Goal: Task Accomplishment & Management: Complete application form

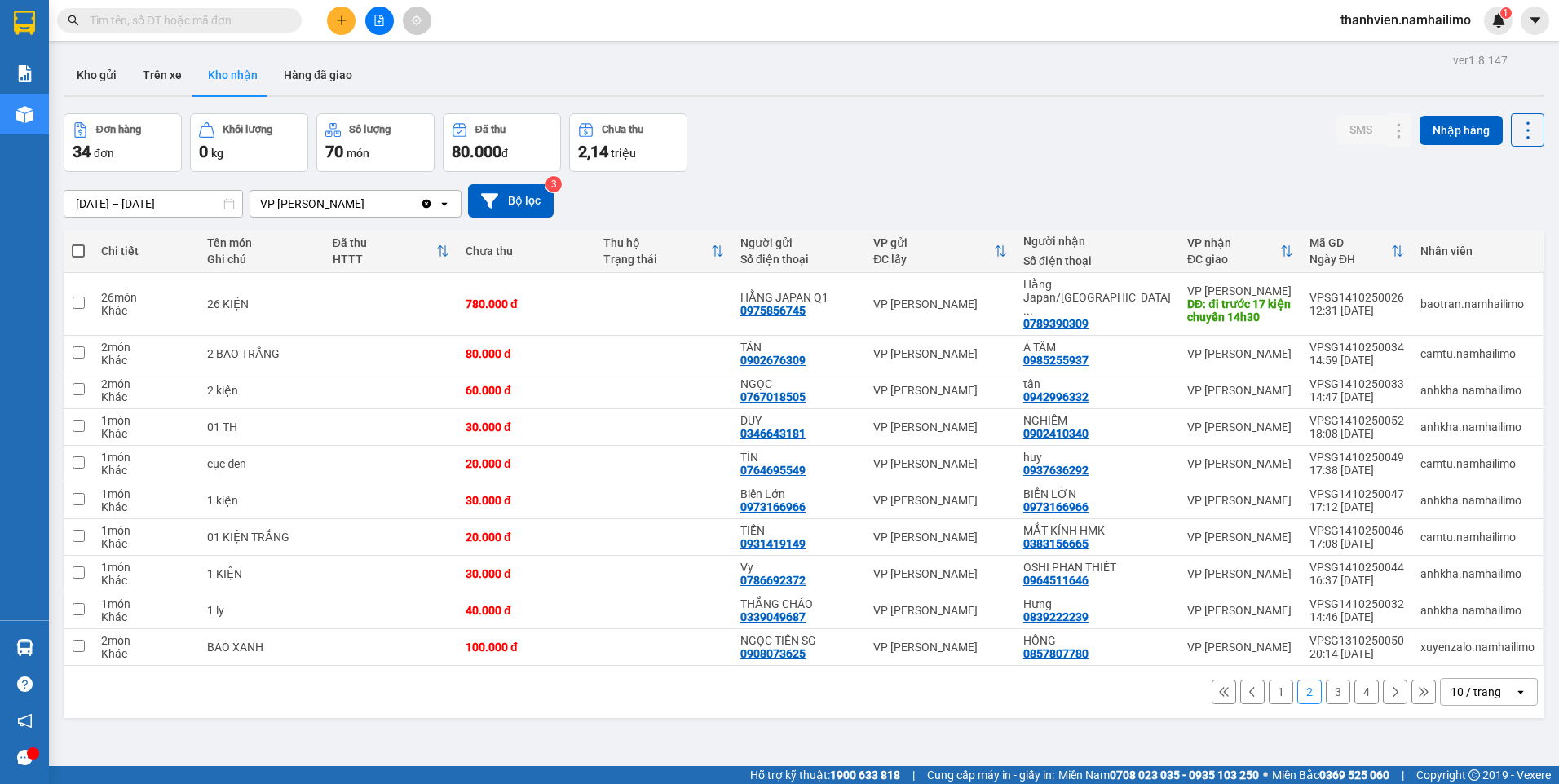
click at [1268, 680] on button "1" at bounding box center [1280, 691] width 25 height 25
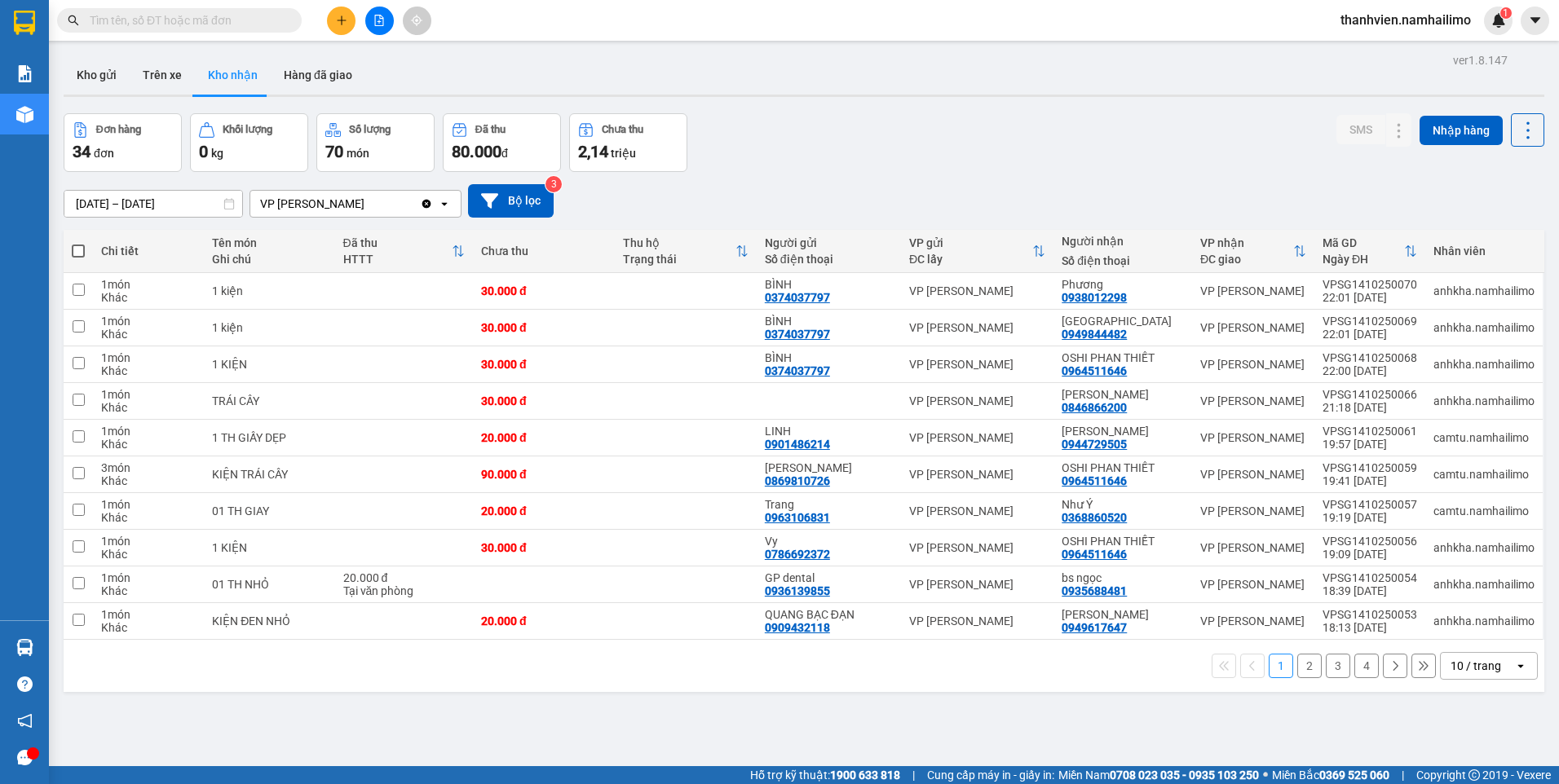
click at [1297, 668] on button "2" at bounding box center [1309, 666] width 25 height 25
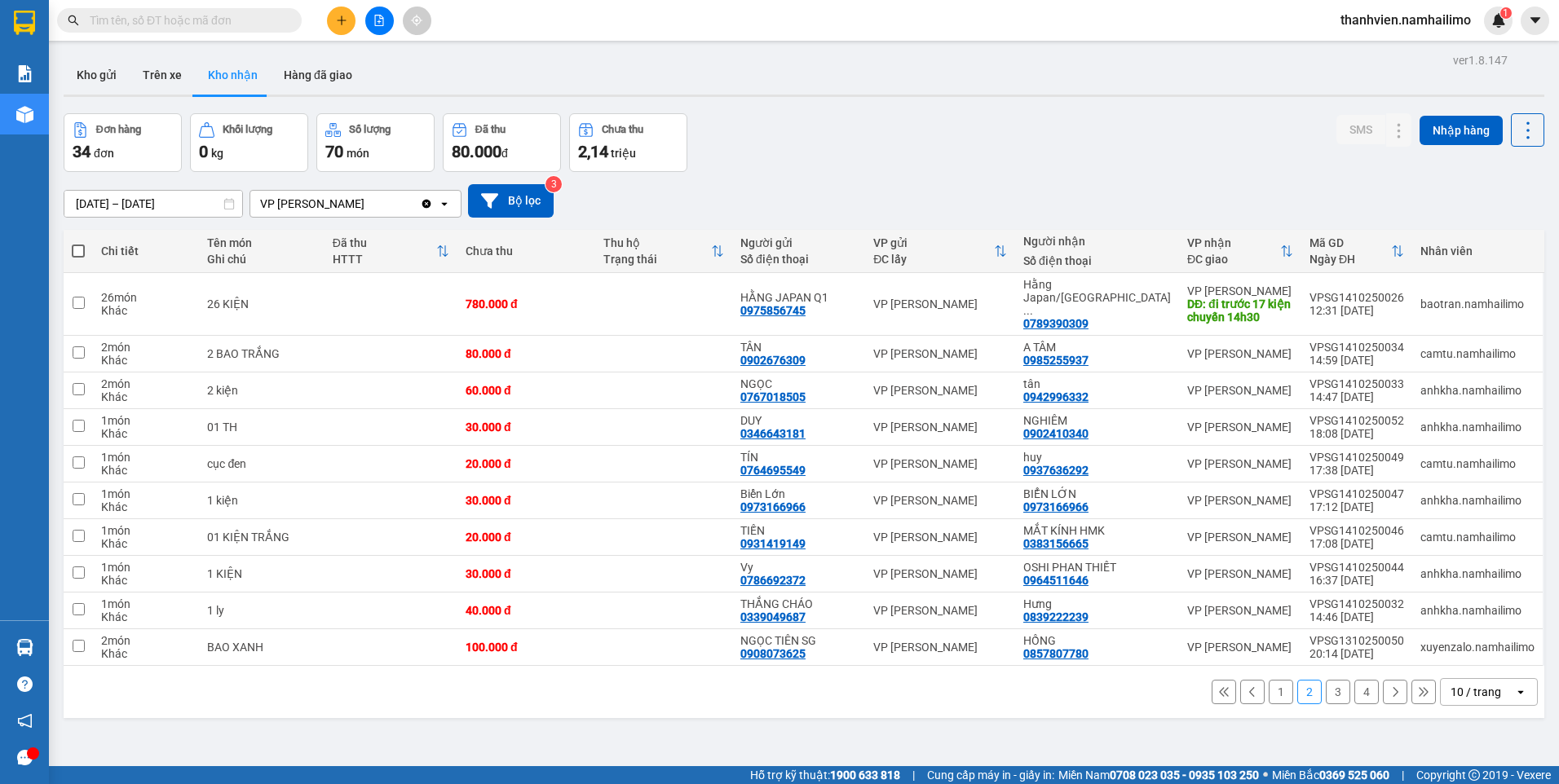
click at [1326, 680] on button "3" at bounding box center [1338, 691] width 25 height 25
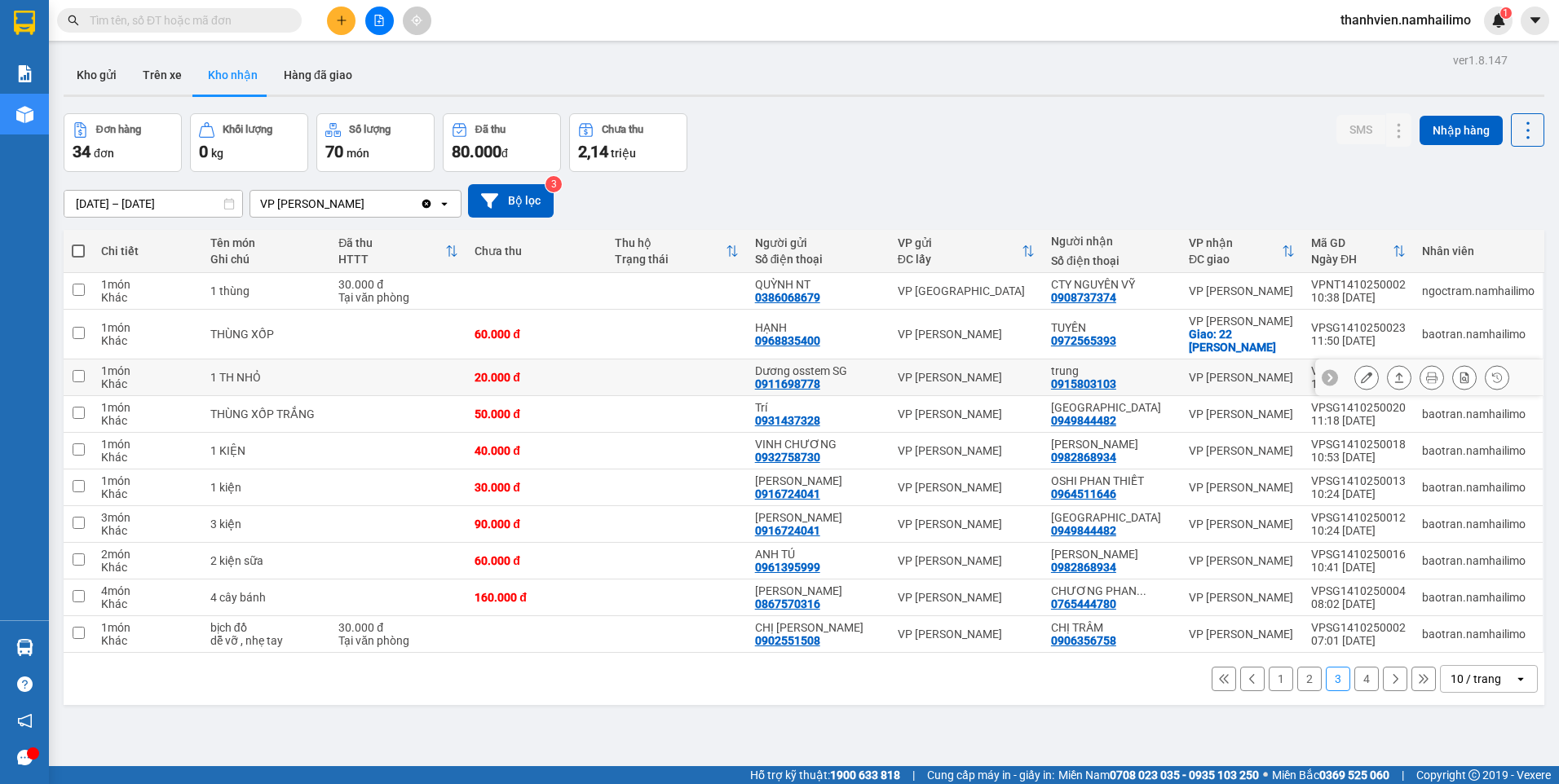
click at [1355, 380] on button at bounding box center [1366, 377] width 23 height 28
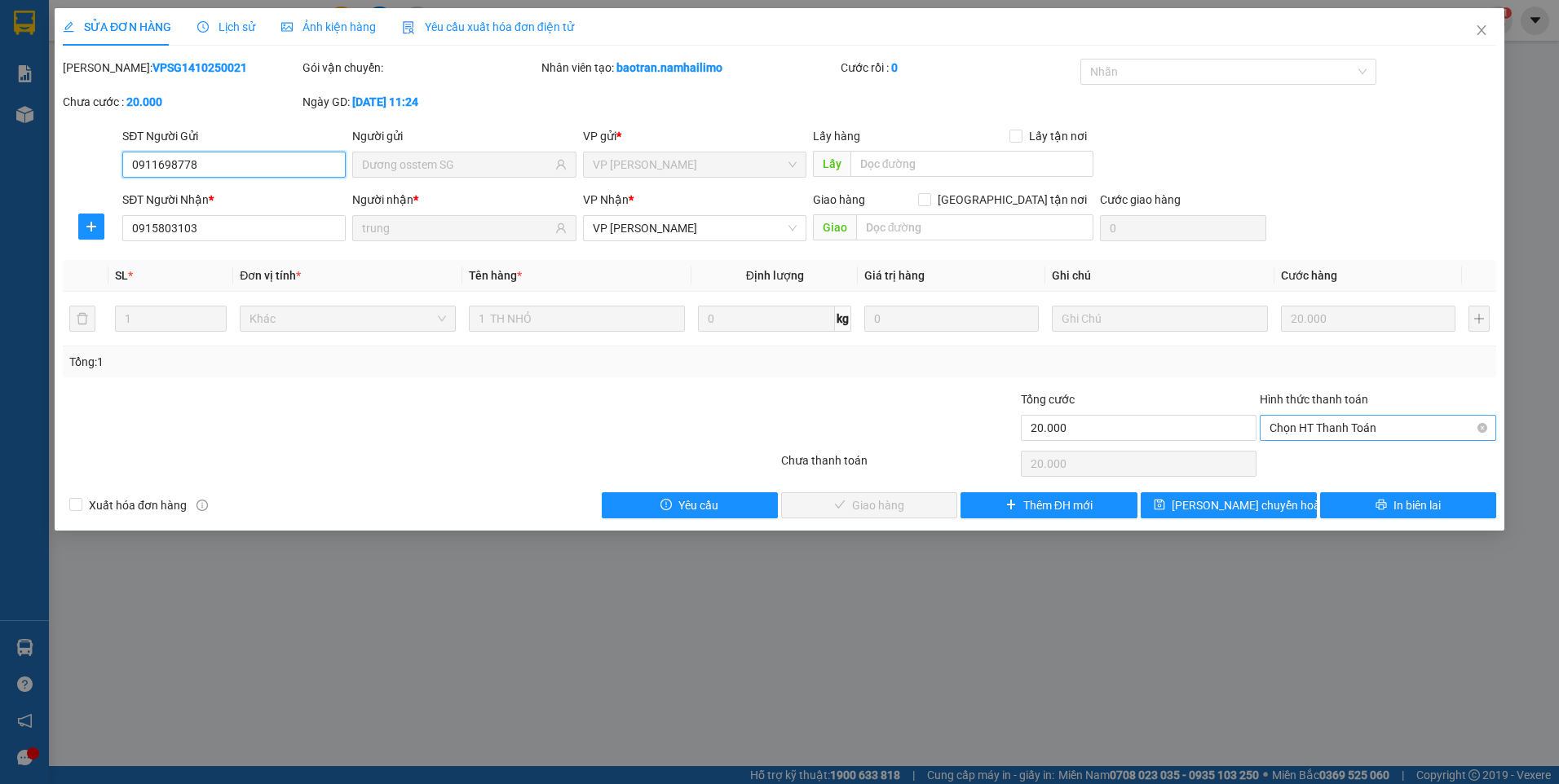
click at [1396, 425] on span "Chọn HT Thanh Toán" at bounding box center [1377, 427] width 216 height 25
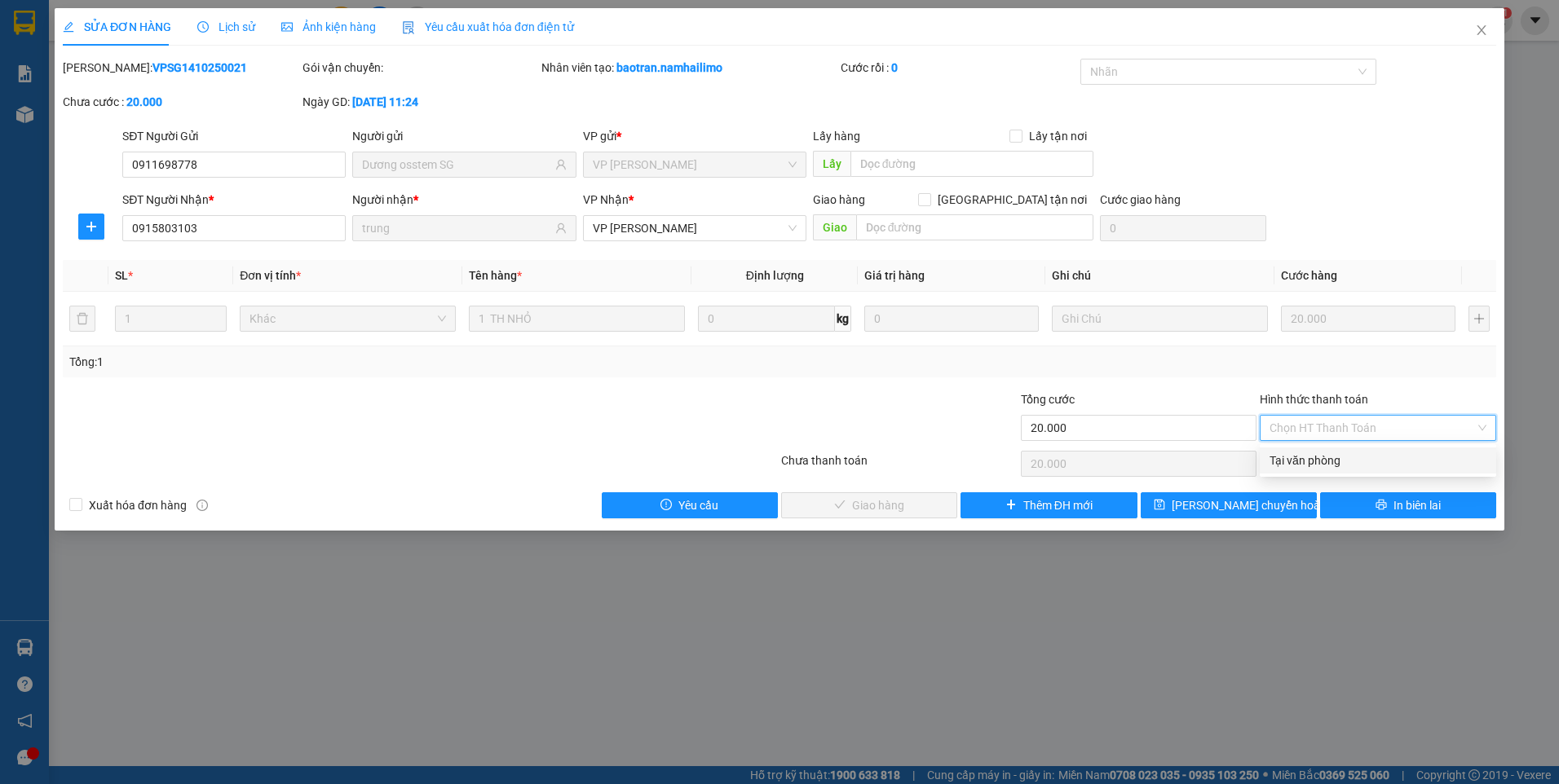
click at [1320, 459] on div "Tại văn phòng" at bounding box center [1377, 461] width 216 height 18
type input "0"
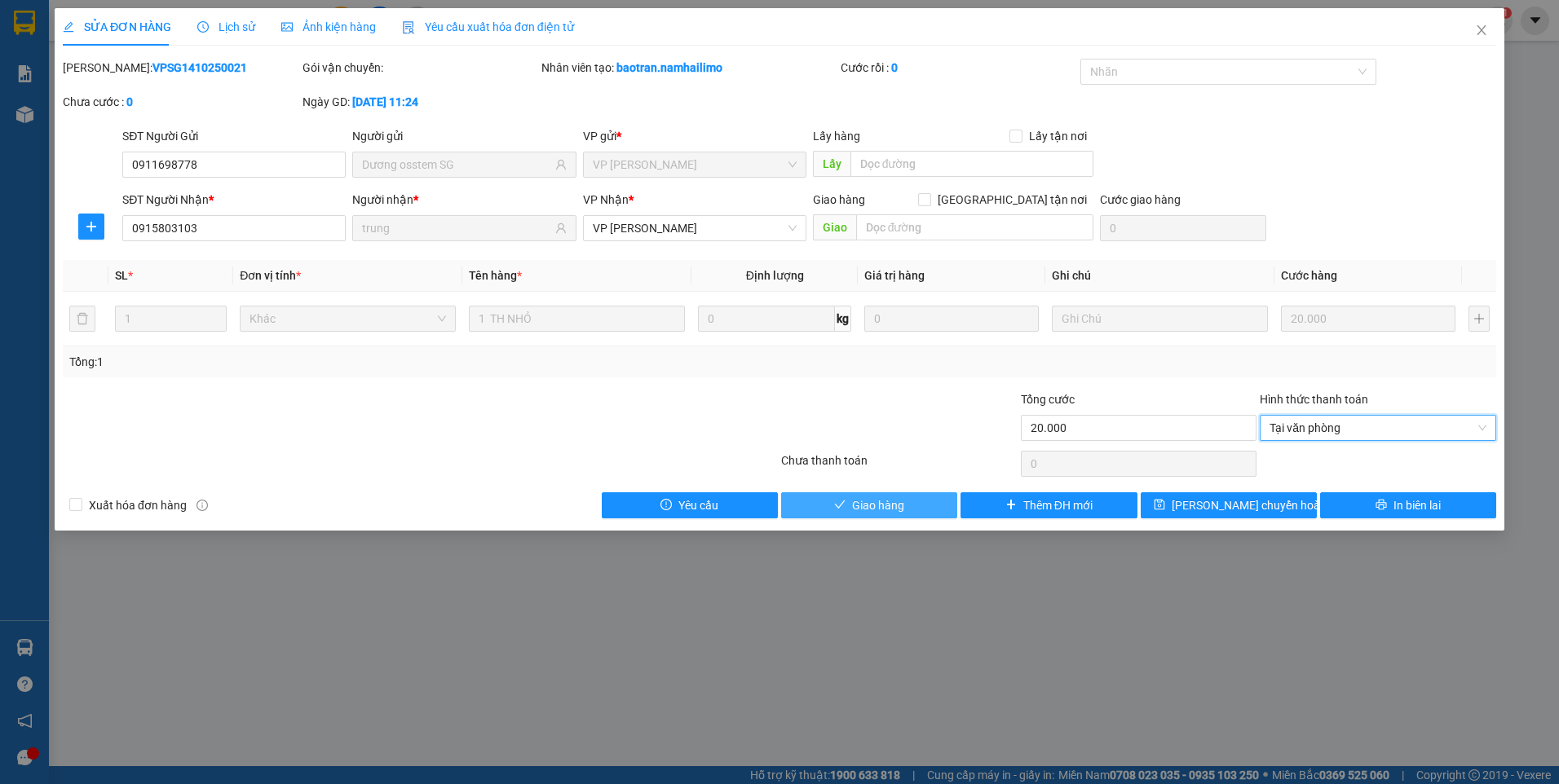
click at [891, 500] on span "Giao hàng" at bounding box center [878, 505] width 52 height 18
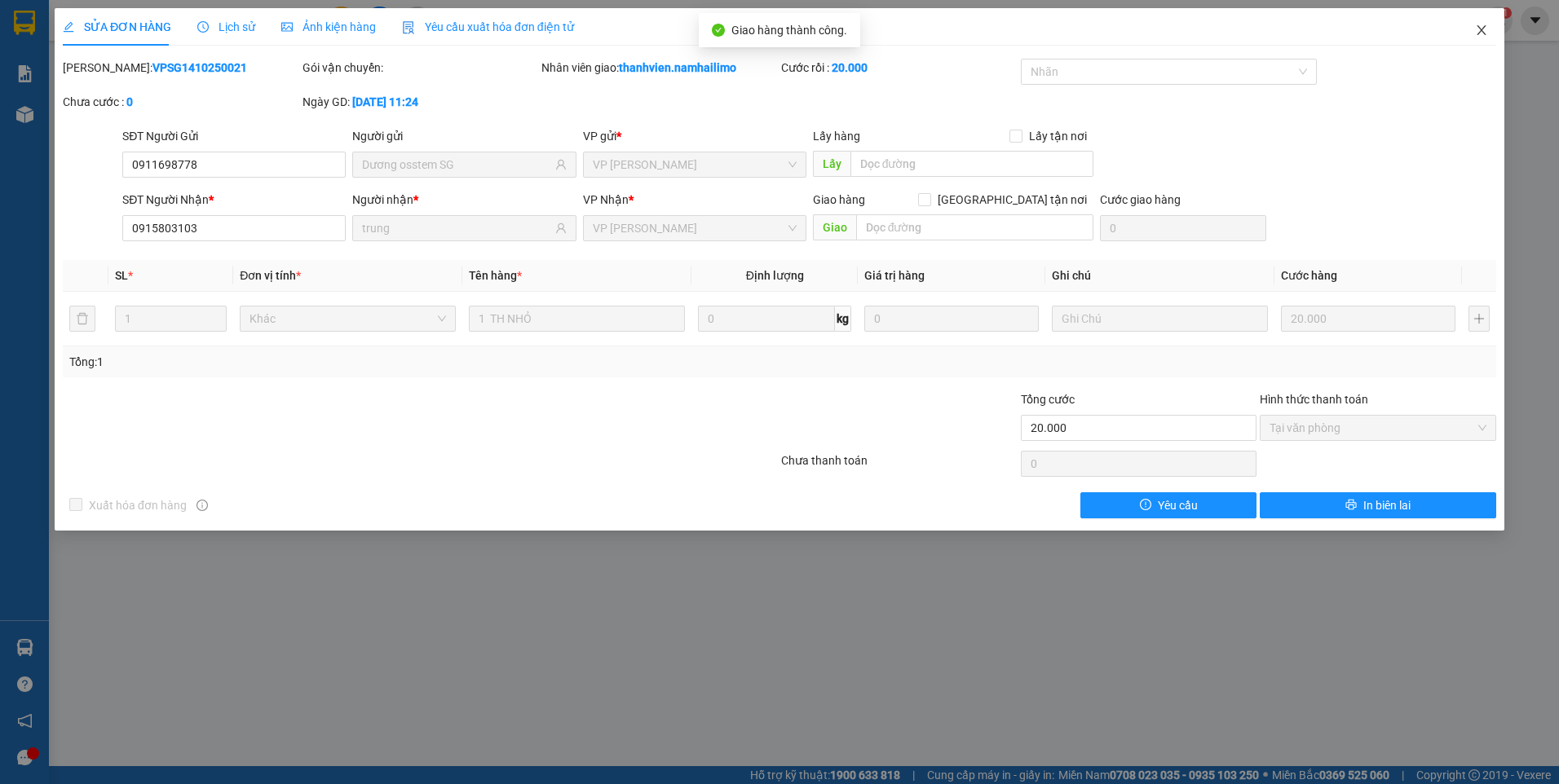
click at [1480, 27] on icon "close" at bounding box center [1481, 30] width 13 height 13
click at [1480, 27] on span "thanhvien.namhailimo" at bounding box center [1405, 20] width 157 height 20
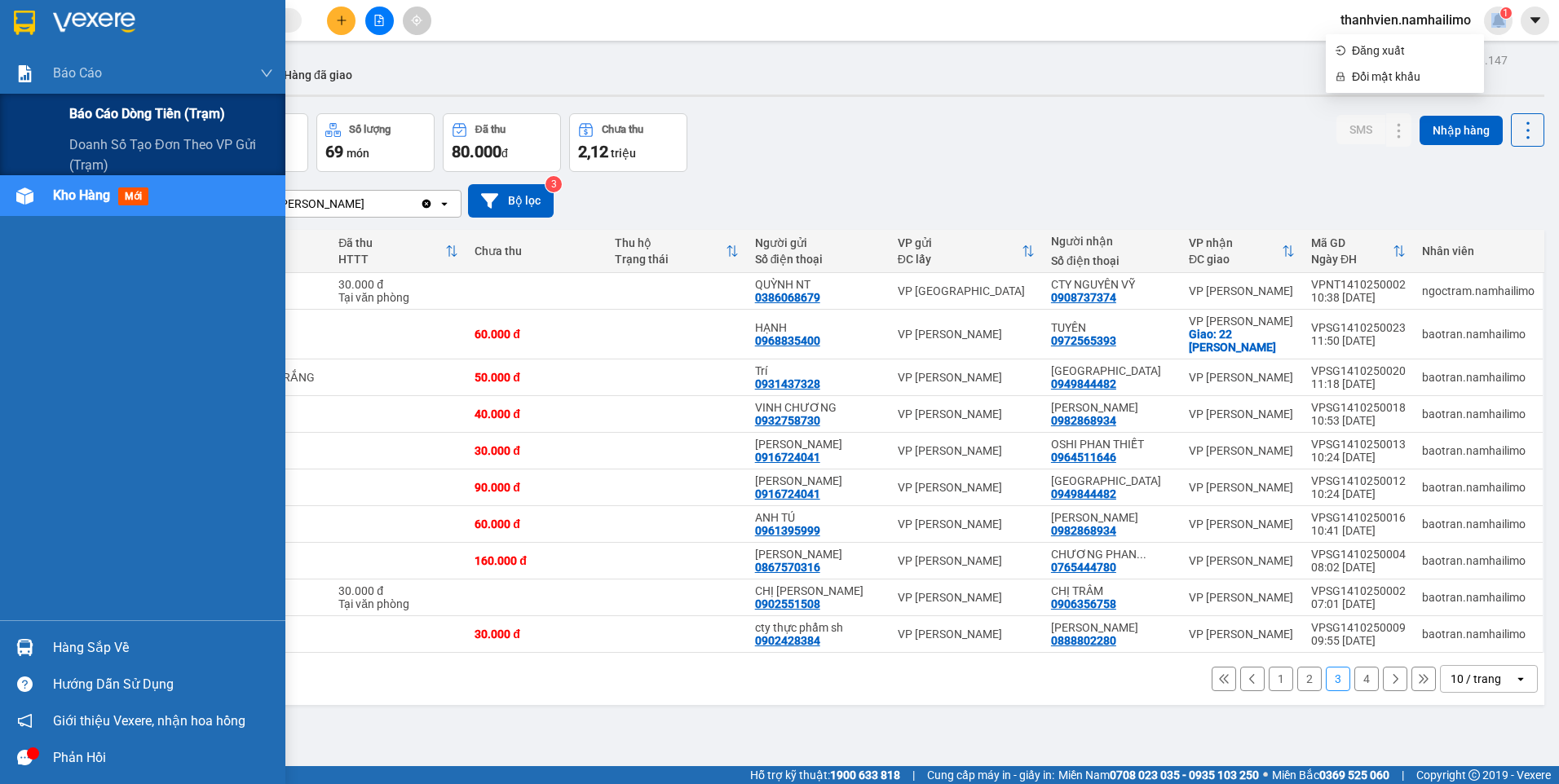
click at [88, 111] on span "Báo cáo dòng tiền (trạm)" at bounding box center [148, 114] width 156 height 20
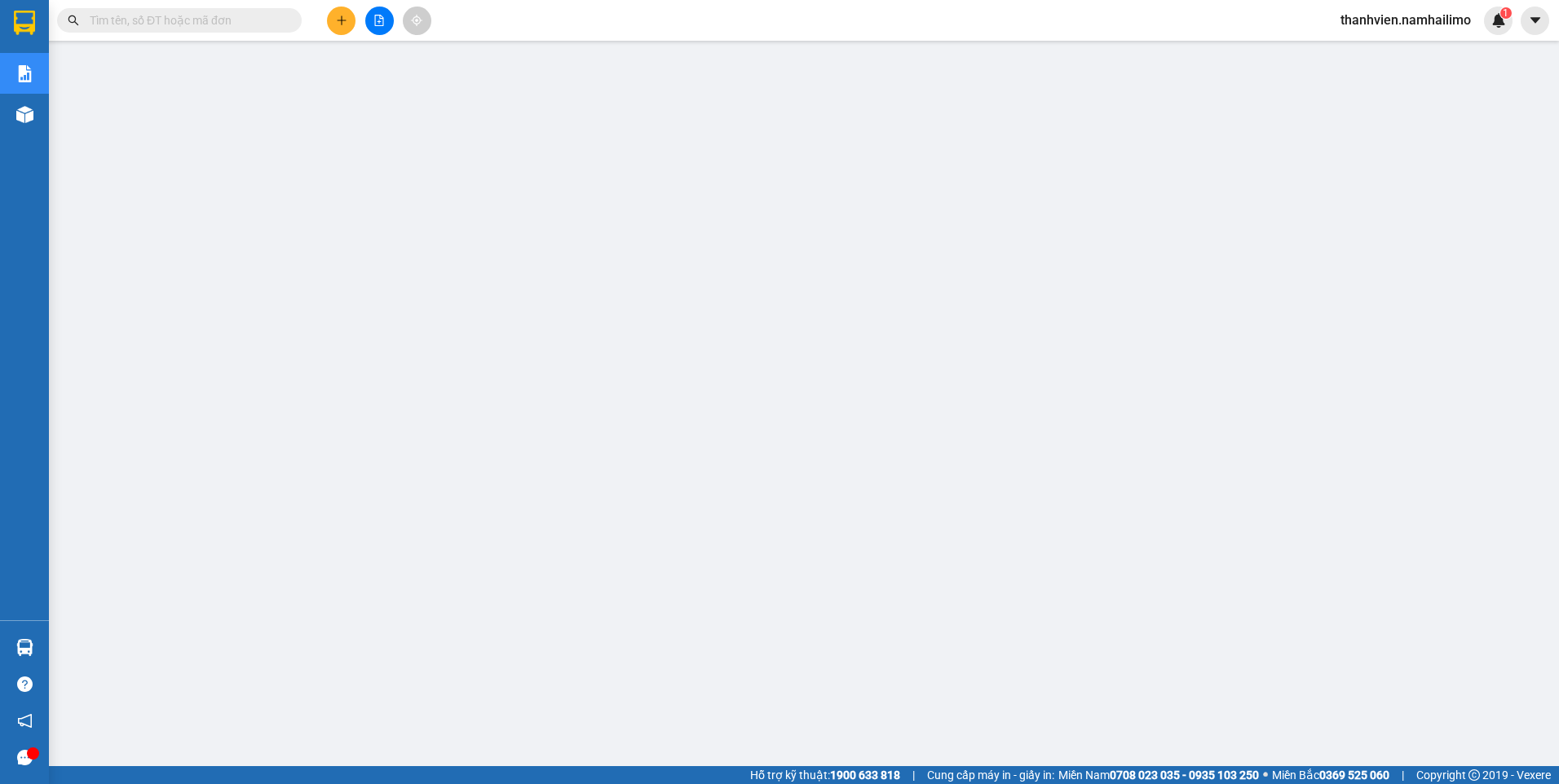
click at [1421, 25] on span "thanhvien.namhailimo" at bounding box center [1405, 20] width 157 height 20
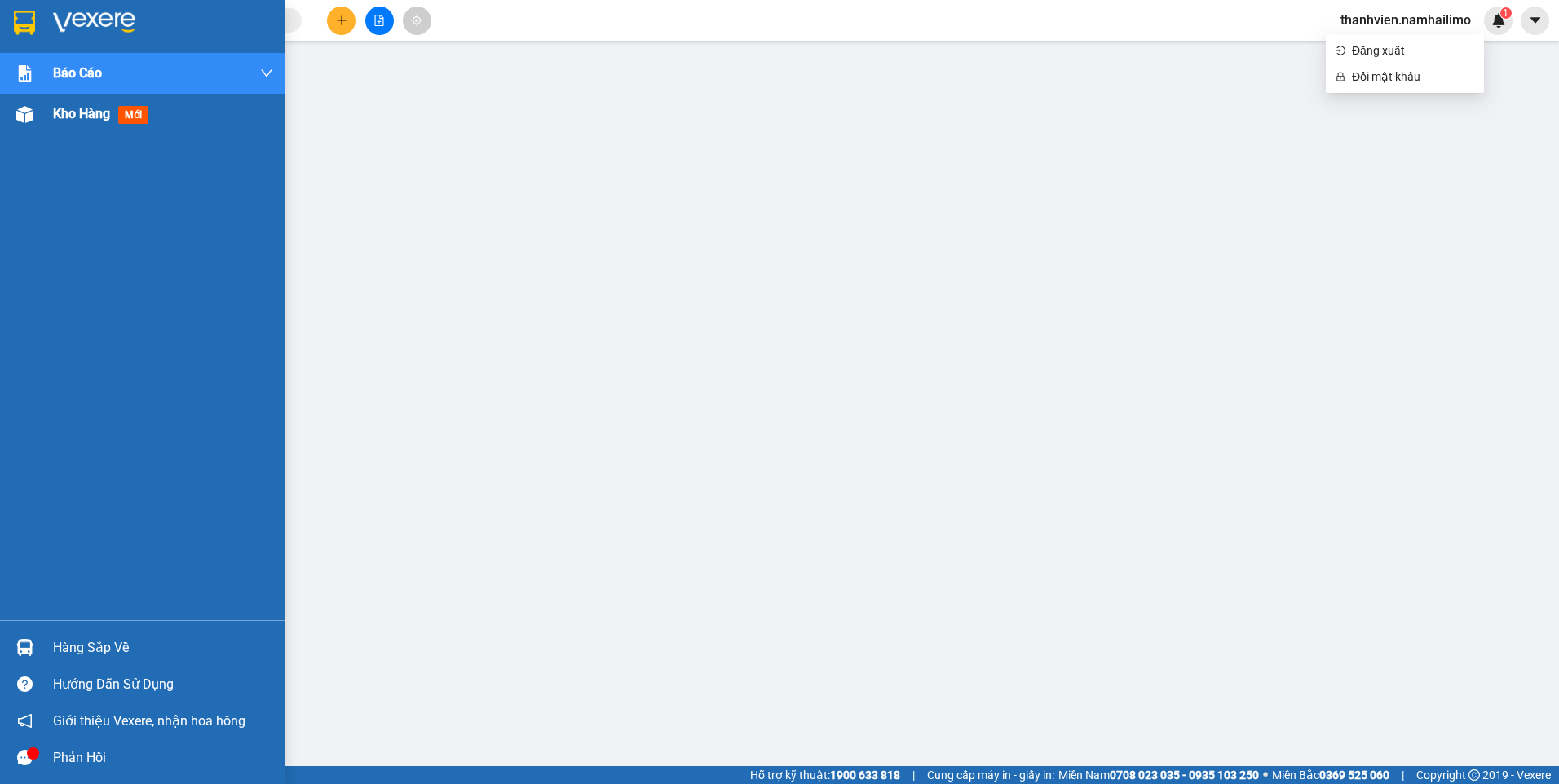
click at [82, 121] on span "Kho hàng" at bounding box center [82, 114] width 57 height 16
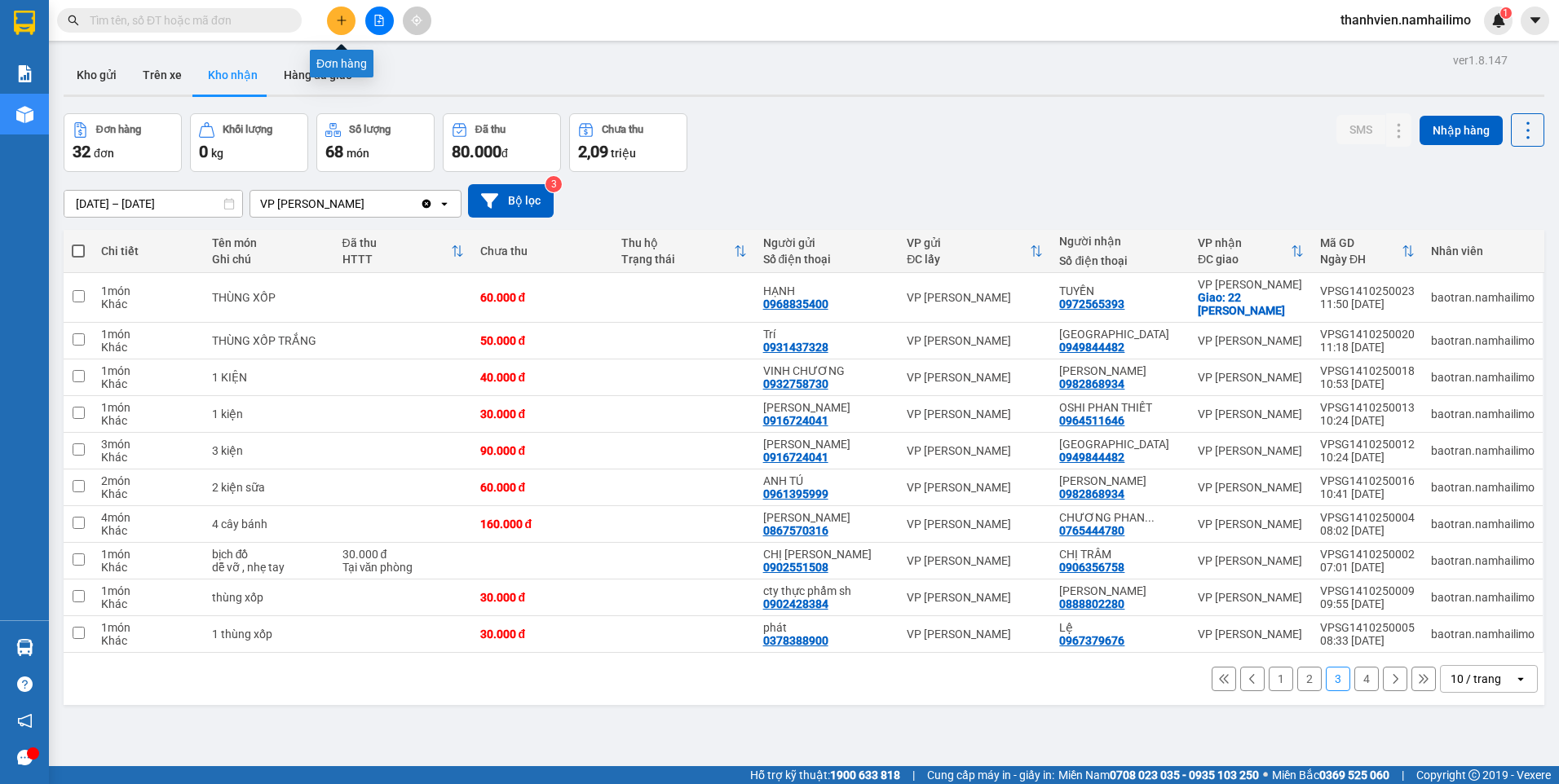
click at [339, 23] on icon "plus" at bounding box center [341, 20] width 11 height 11
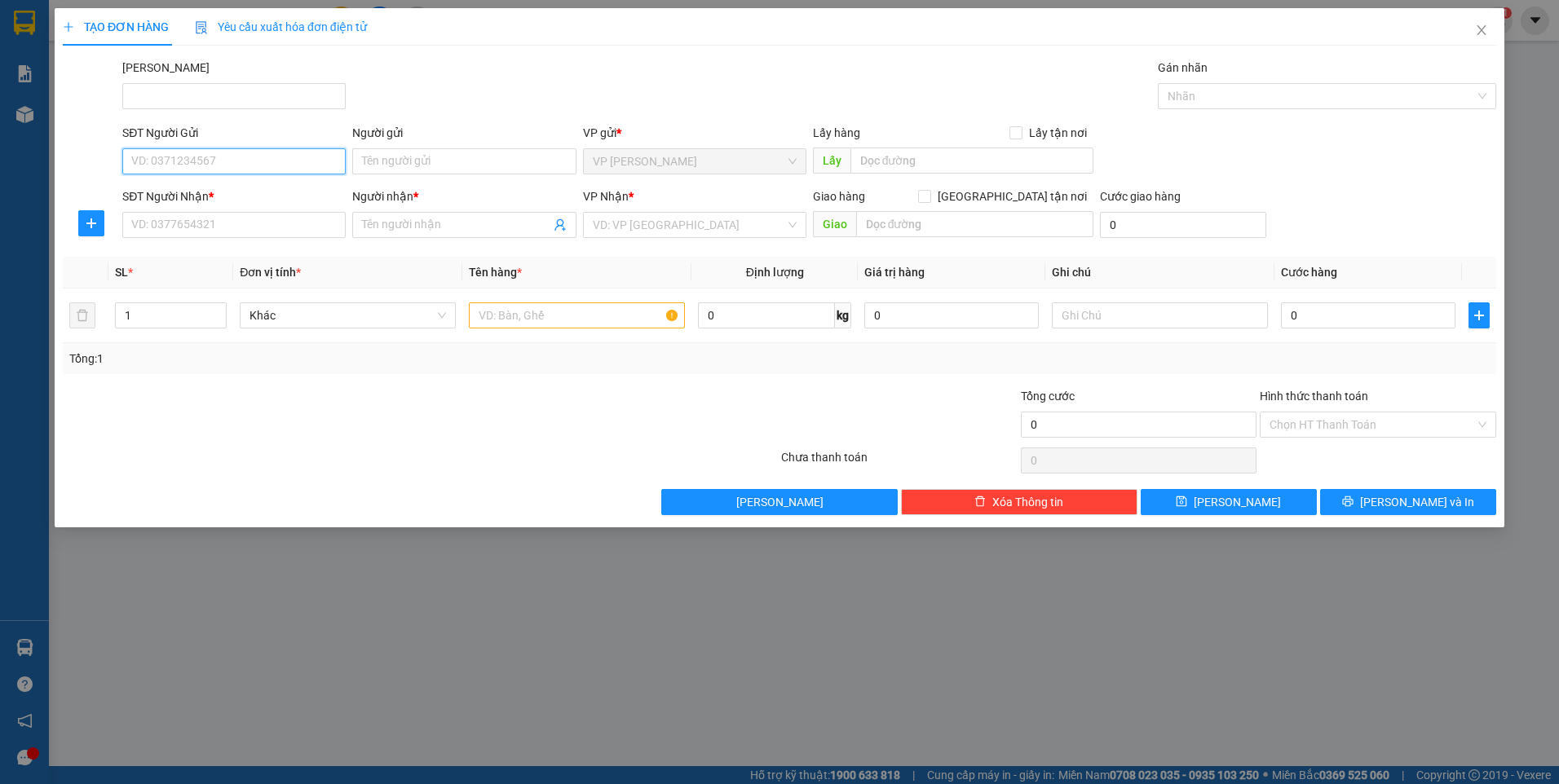
click at [248, 167] on input "SĐT Người Gửi" at bounding box center [234, 161] width 224 height 26
type input "0913148488"
click at [273, 197] on div "0913148488 - anh quốc" at bounding box center [234, 194] width 204 height 18
type input "anh quốc"
type input "0866089921"
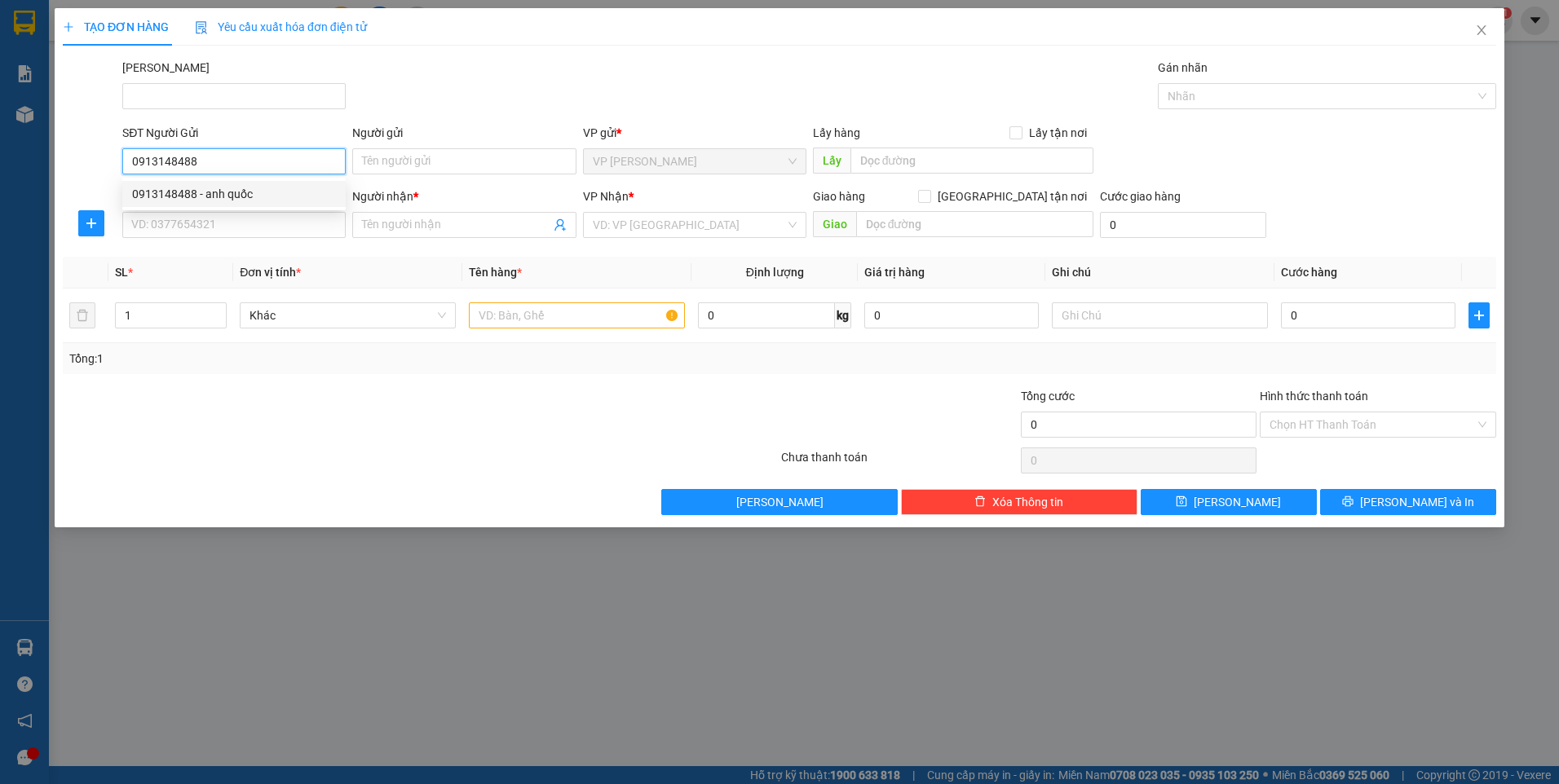
type input "ANH KHÔI"
type input "30.000"
type input "0913148488"
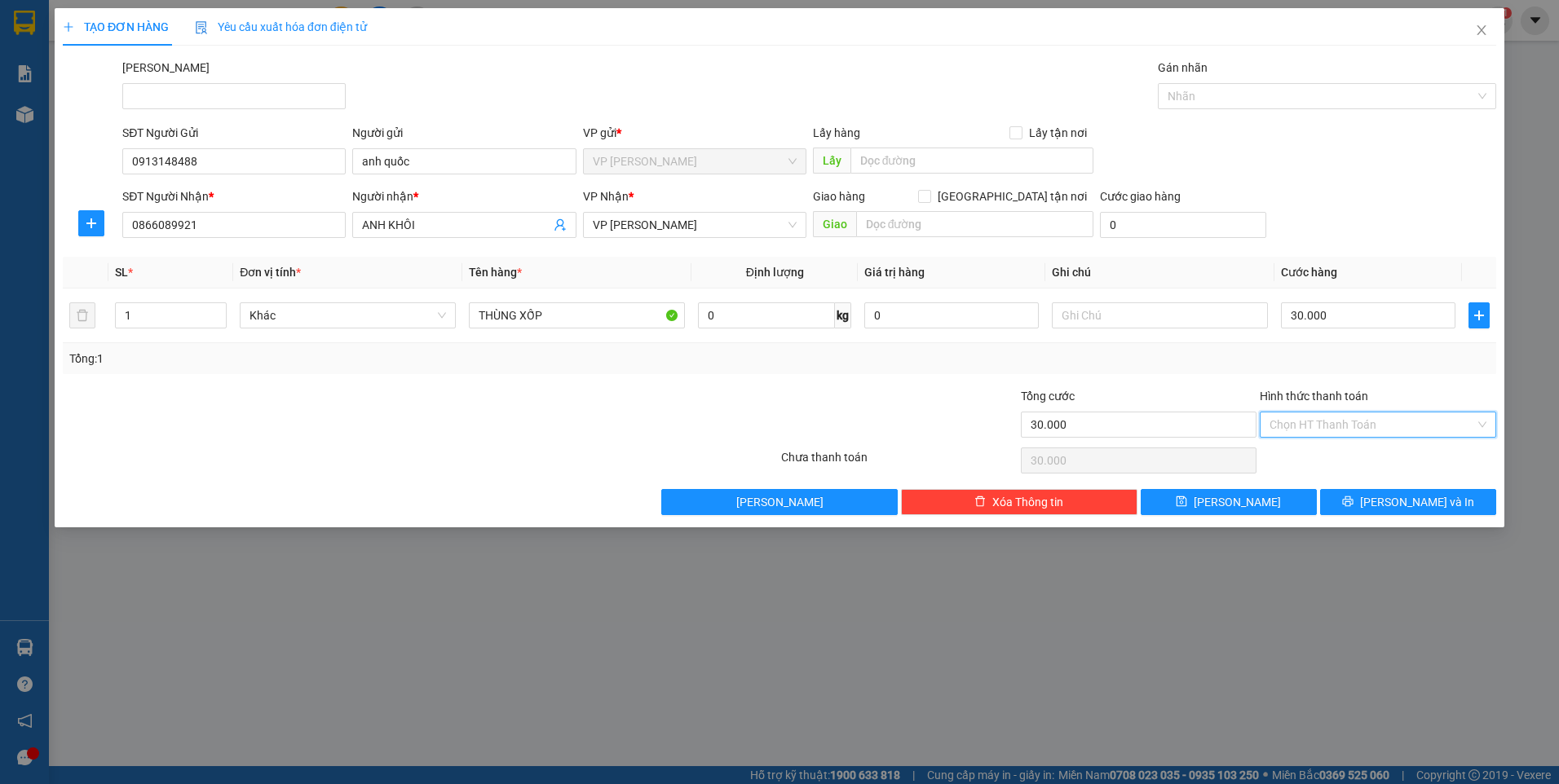
click at [1338, 426] on input "Hình thức thanh toán" at bounding box center [1372, 425] width 205 height 25
click at [1332, 458] on div "Tại văn phòng" at bounding box center [1377, 458] width 216 height 18
type input "0"
click at [1333, 502] on button "[PERSON_NAME] và In" at bounding box center [1408, 502] width 176 height 26
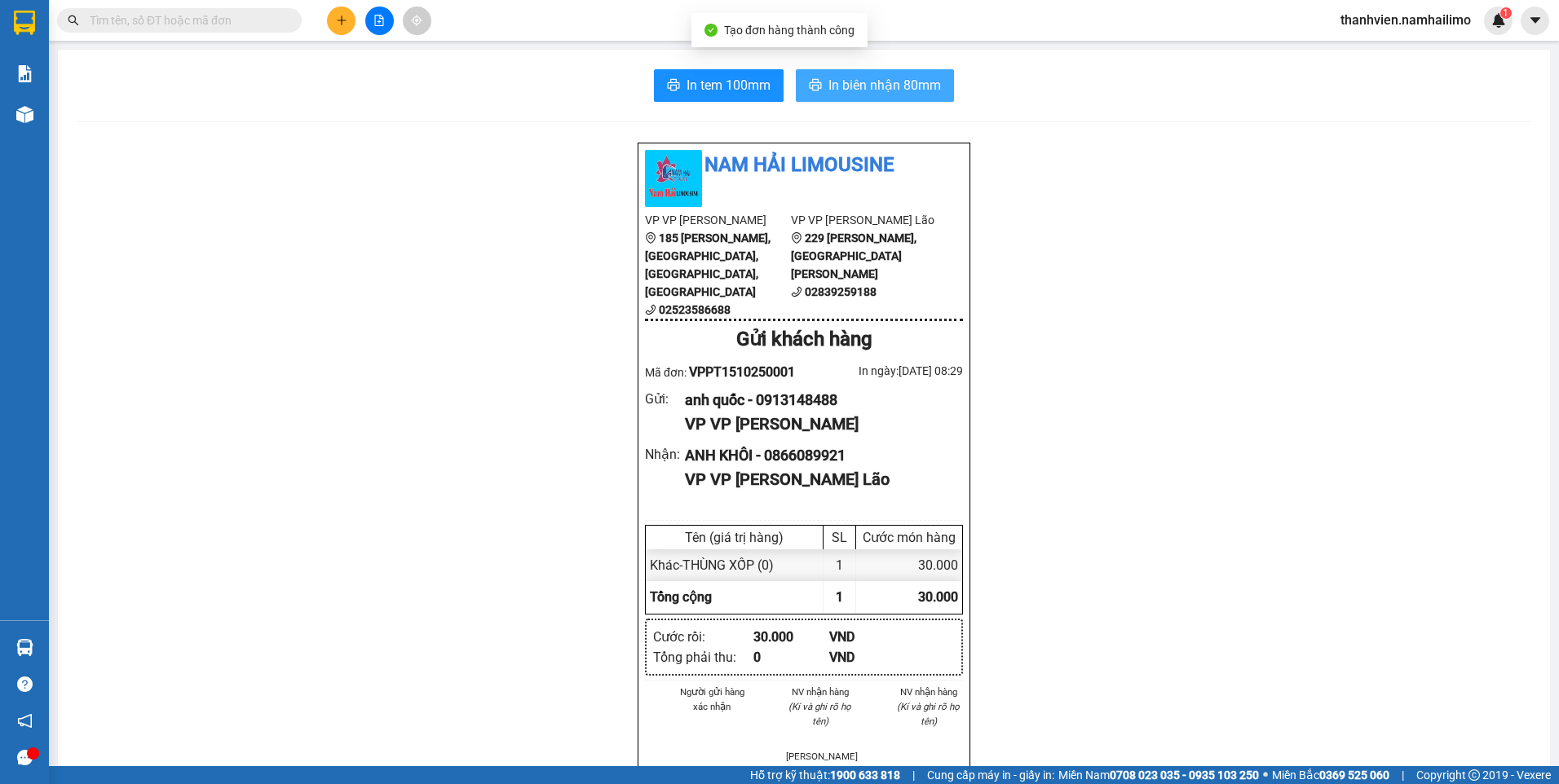
click at [857, 80] on span "In biên nhận 80mm" at bounding box center [884, 85] width 113 height 20
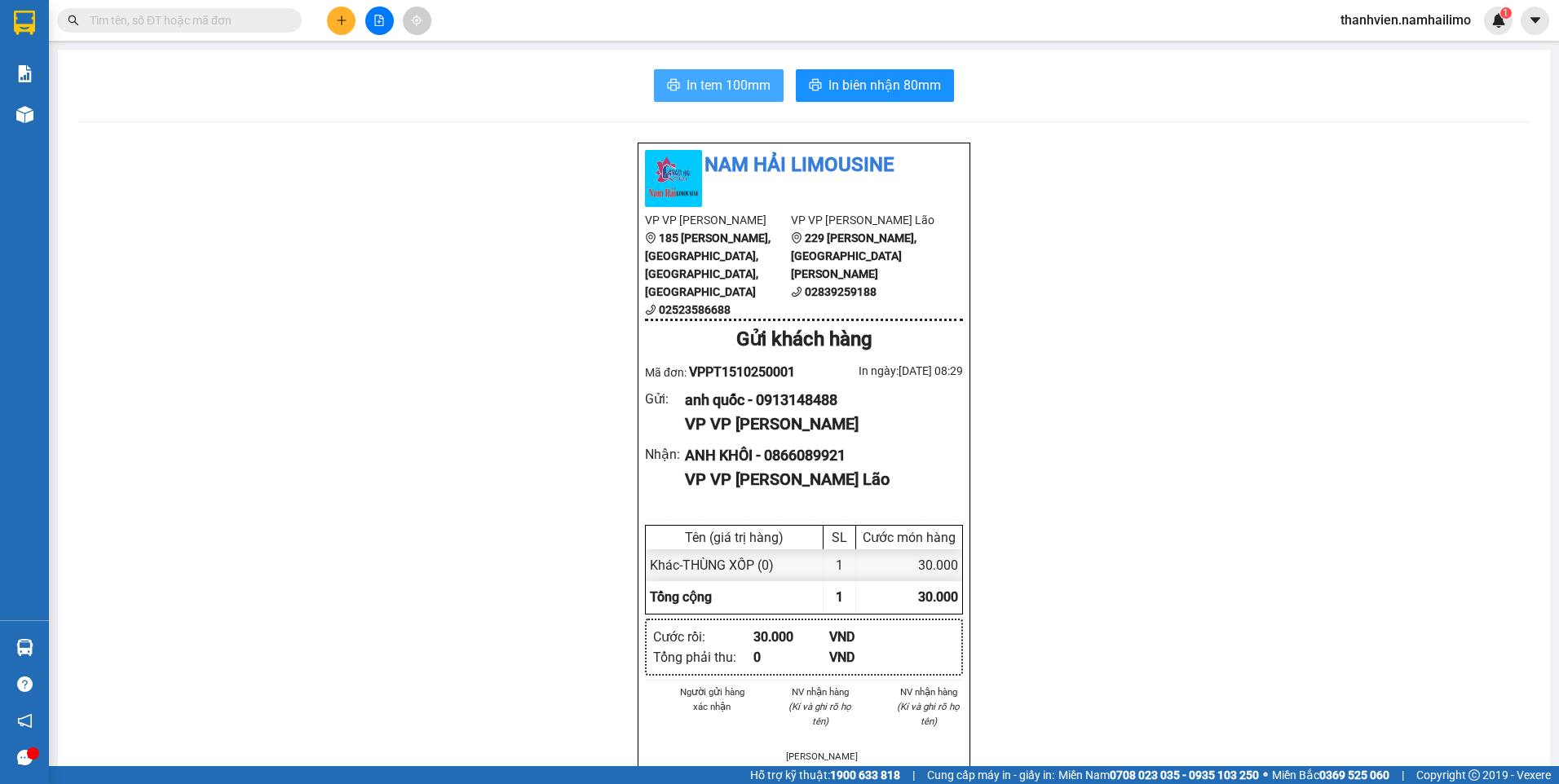
click at [745, 81] on span "In tem 100mm" at bounding box center [729, 85] width 84 height 20
click at [337, 22] on icon "plus" at bounding box center [341, 20] width 11 height 11
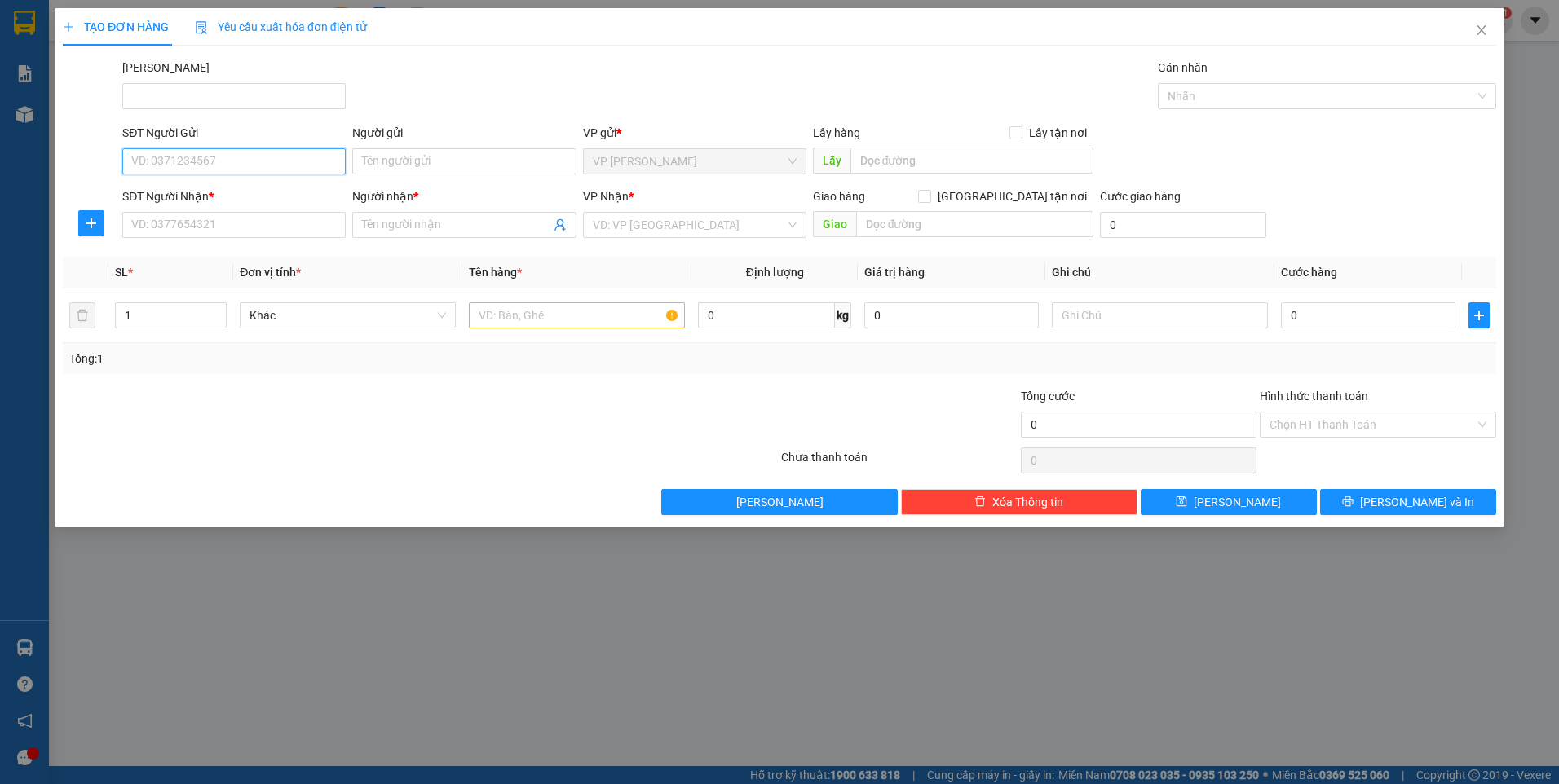
click at [245, 165] on input "SĐT Người Gửi" at bounding box center [234, 161] width 224 height 26
click at [149, 162] on input "038145811" at bounding box center [234, 161] width 224 height 26
type input "0384145811"
click at [220, 196] on div "0384145811 - THỊNH" at bounding box center [234, 194] width 204 height 18
type input "THỊNH"
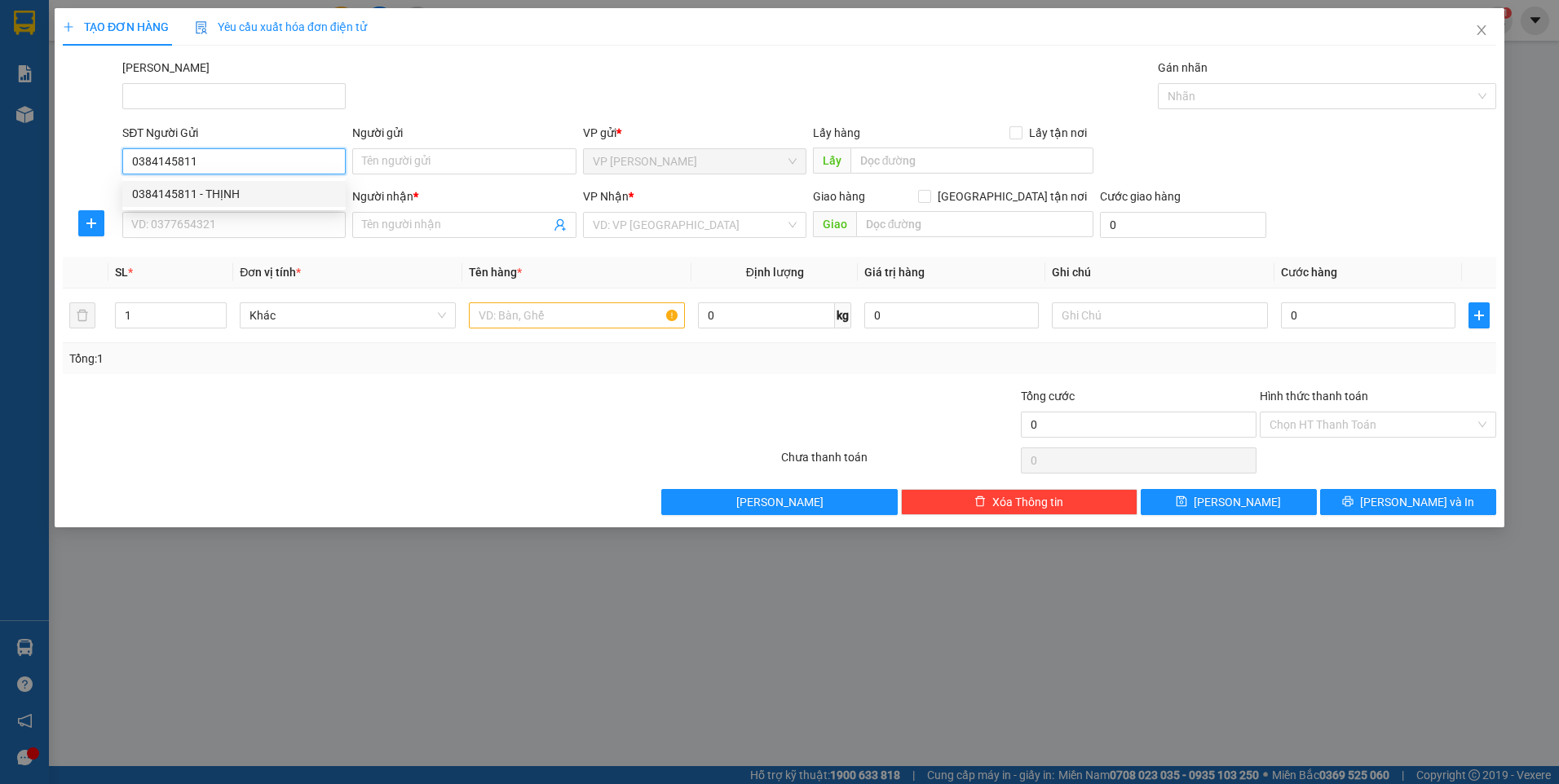
type input "0384145811"
type input "THỊNH"
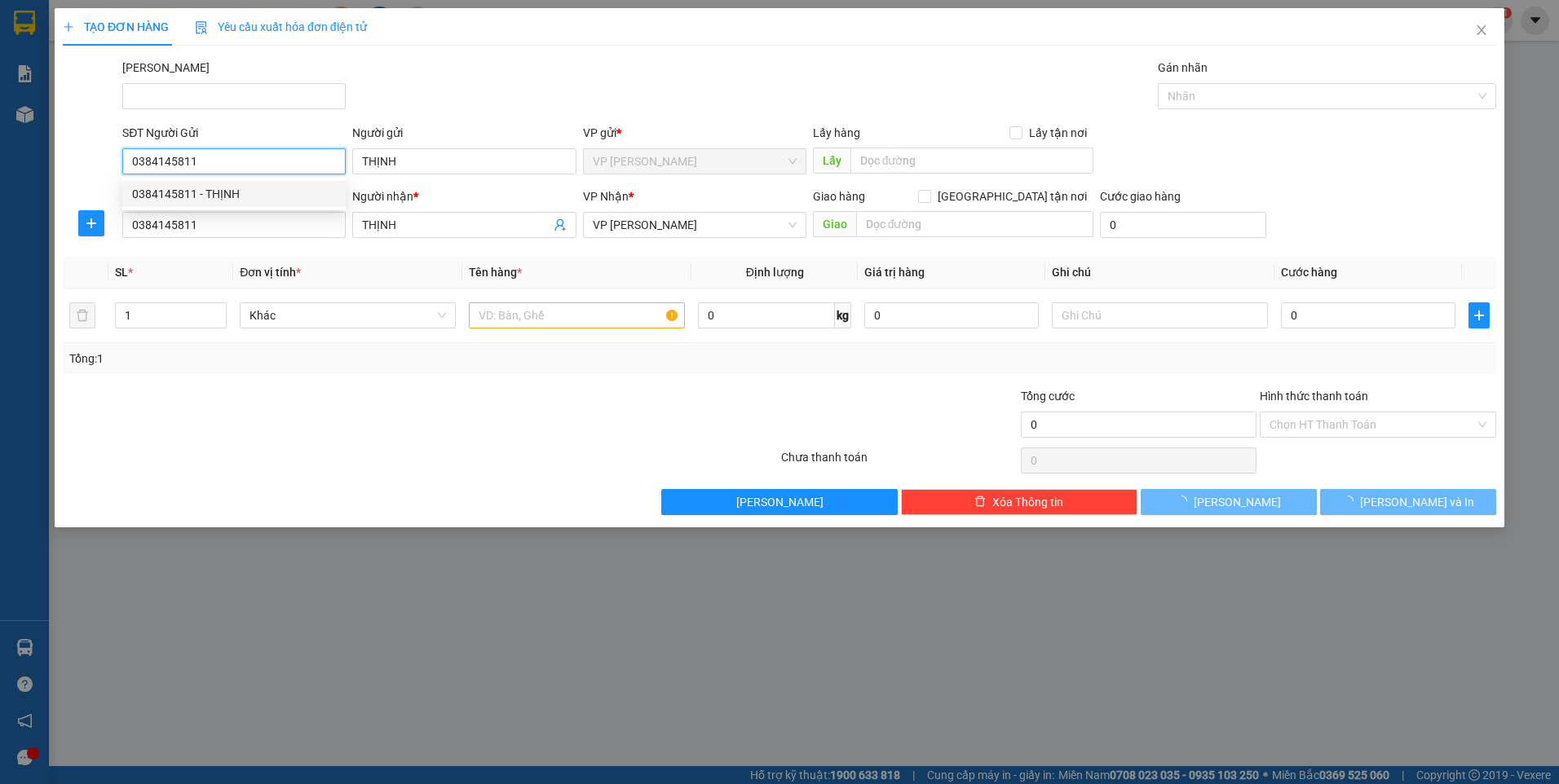
click at [220, 196] on div "0384145811 - THỊNH" at bounding box center [234, 194] width 204 height 18
type input "250.000"
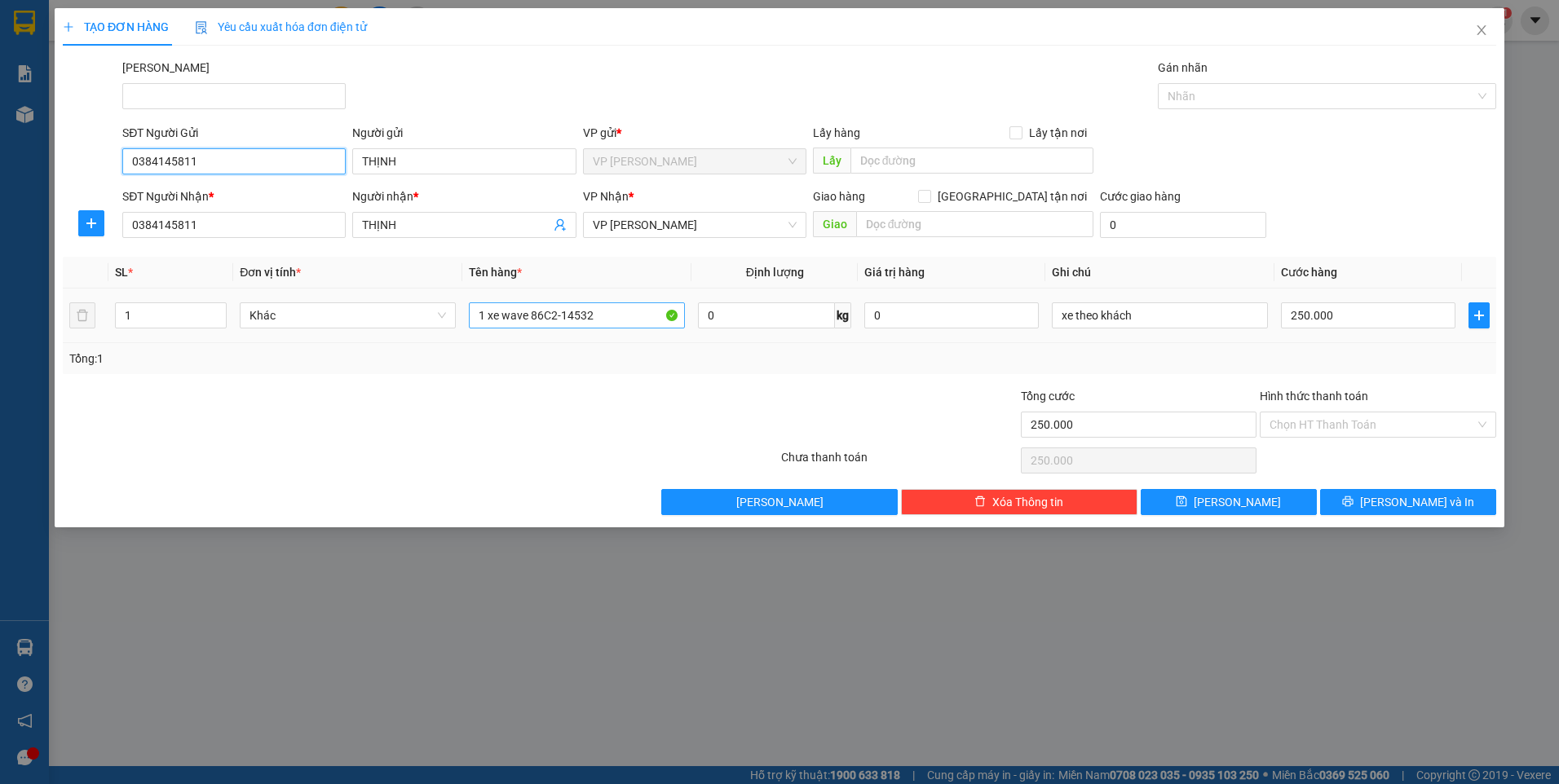
type input "0384145811"
click at [608, 317] on input "1 xe wave 86C2-14532" at bounding box center [577, 315] width 216 height 26
type input "1"
type input "thùng giấy"
click at [1331, 316] on input "250.000" at bounding box center [1368, 315] width 174 height 26
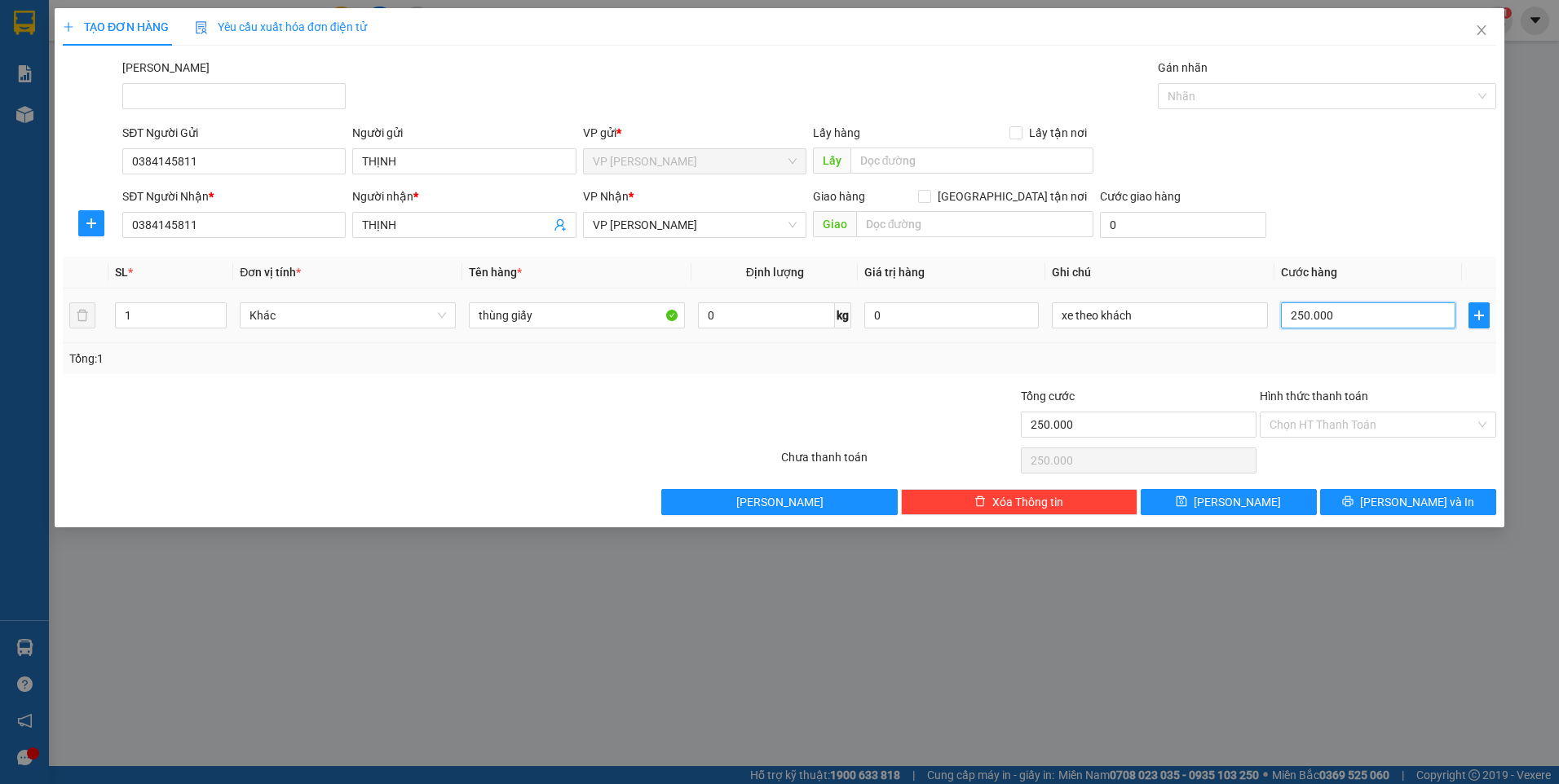
type input "3"
type input "30"
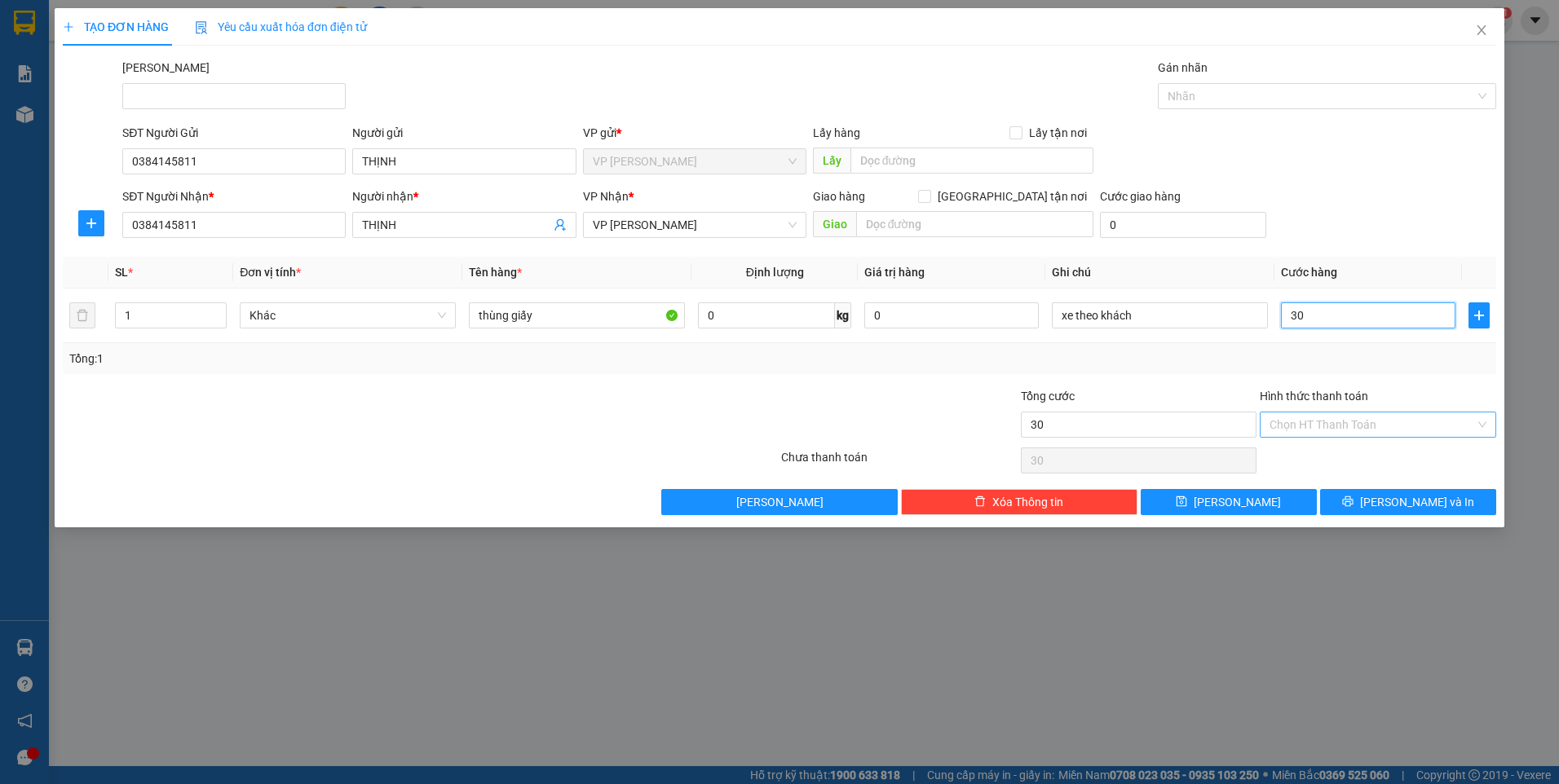
type input "30"
type input "30.000"
click at [1319, 426] on input "Hình thức thanh toán" at bounding box center [1372, 425] width 205 height 25
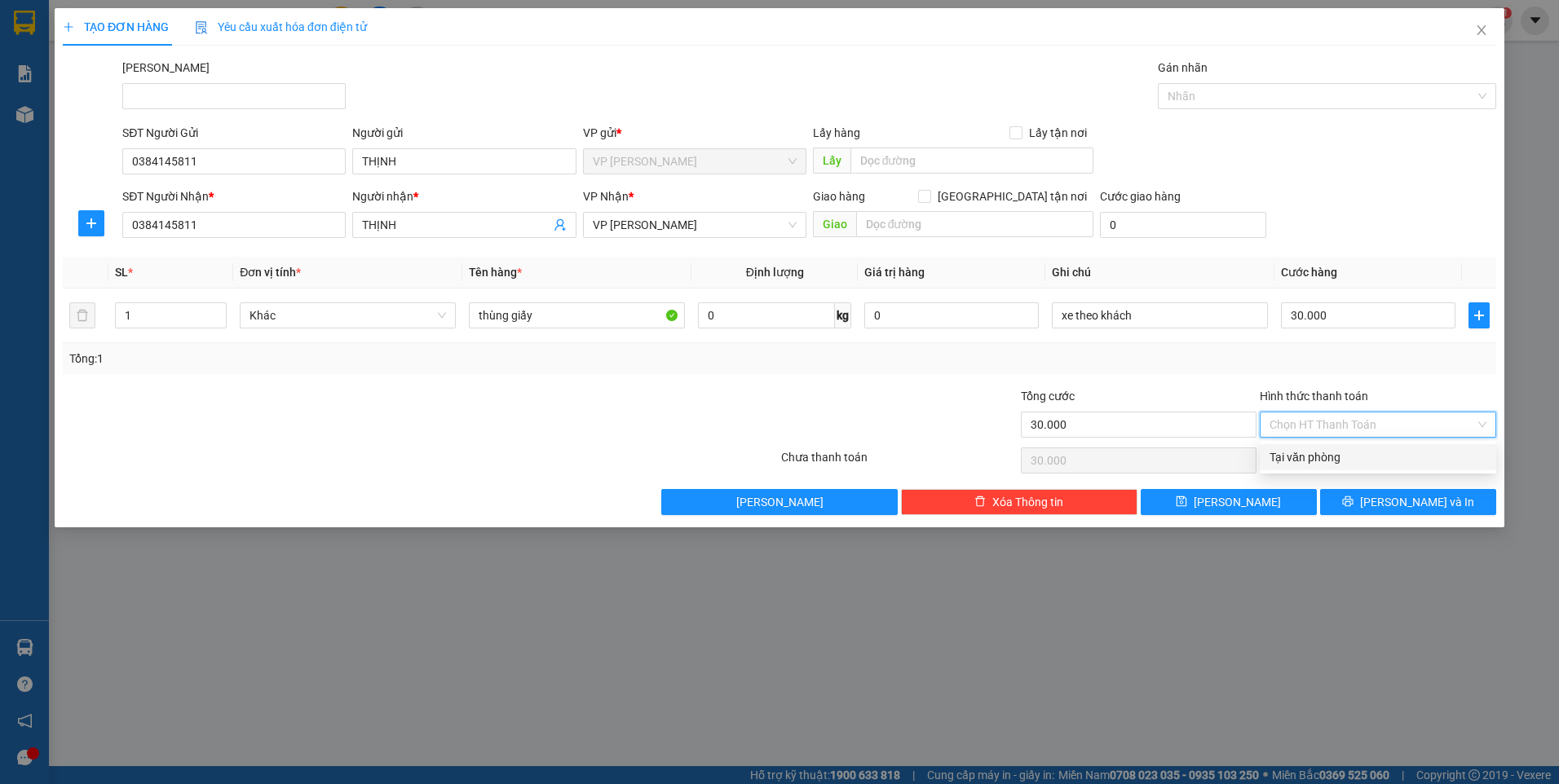
click at [1278, 459] on div "Tại văn phòng" at bounding box center [1377, 458] width 216 height 18
type input "0"
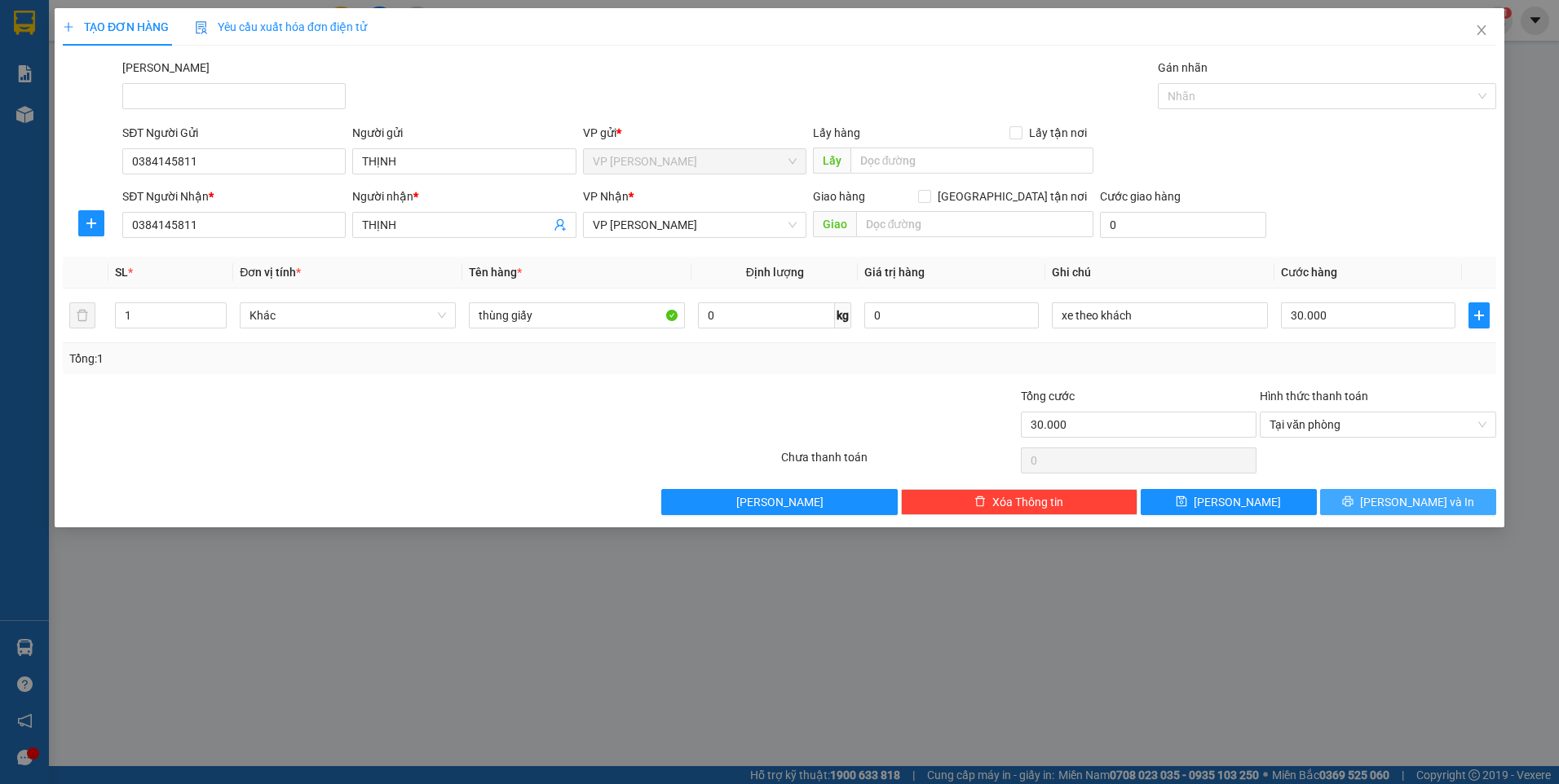
click at [1348, 500] on button "[PERSON_NAME] và In" at bounding box center [1408, 502] width 176 height 26
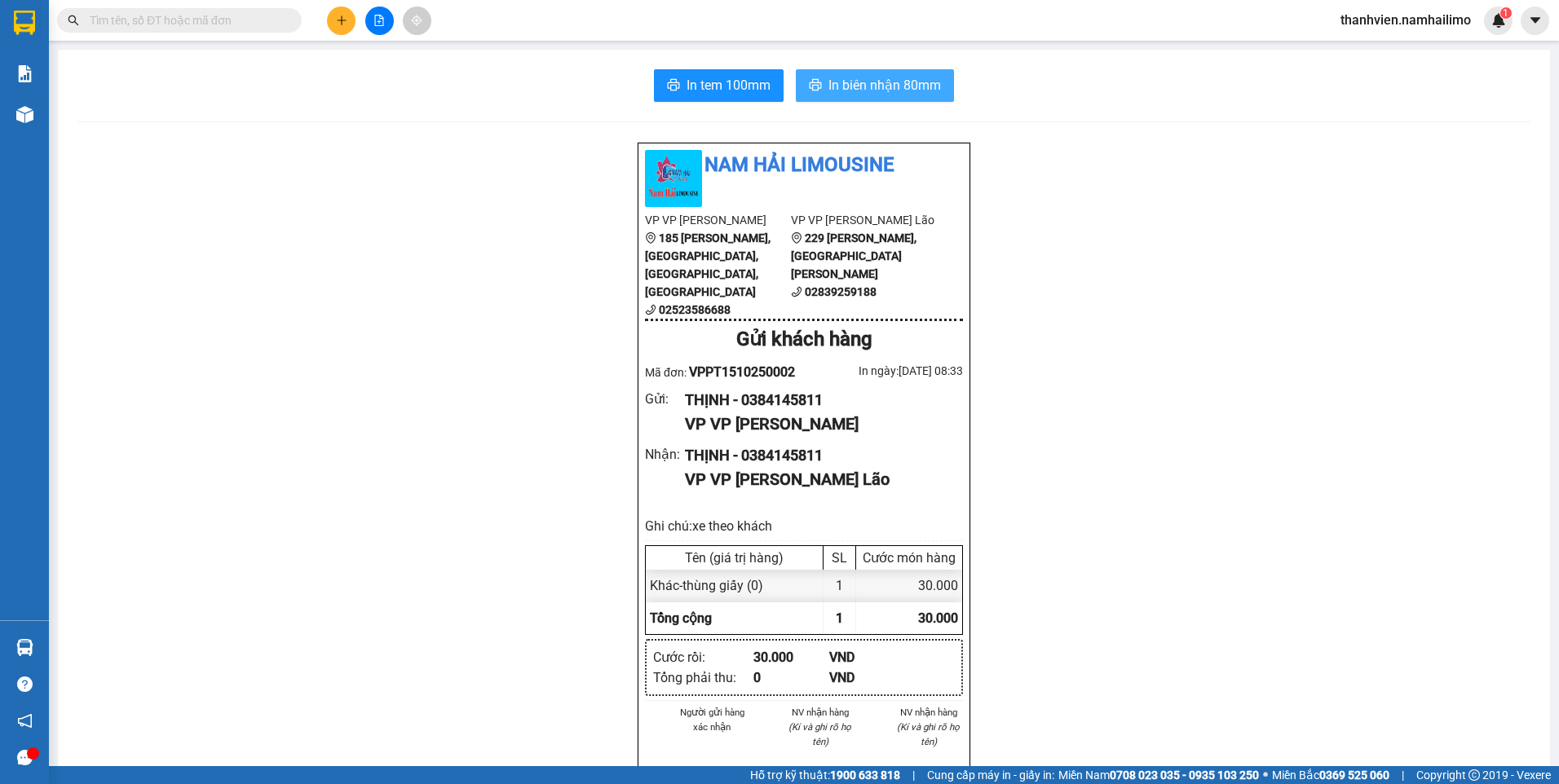
click at [878, 93] on span "In biên nhận 80mm" at bounding box center [884, 85] width 113 height 20
click at [702, 85] on span "In tem 100mm" at bounding box center [729, 85] width 84 height 20
click at [348, 16] on button at bounding box center [340, 20] width 28 height 28
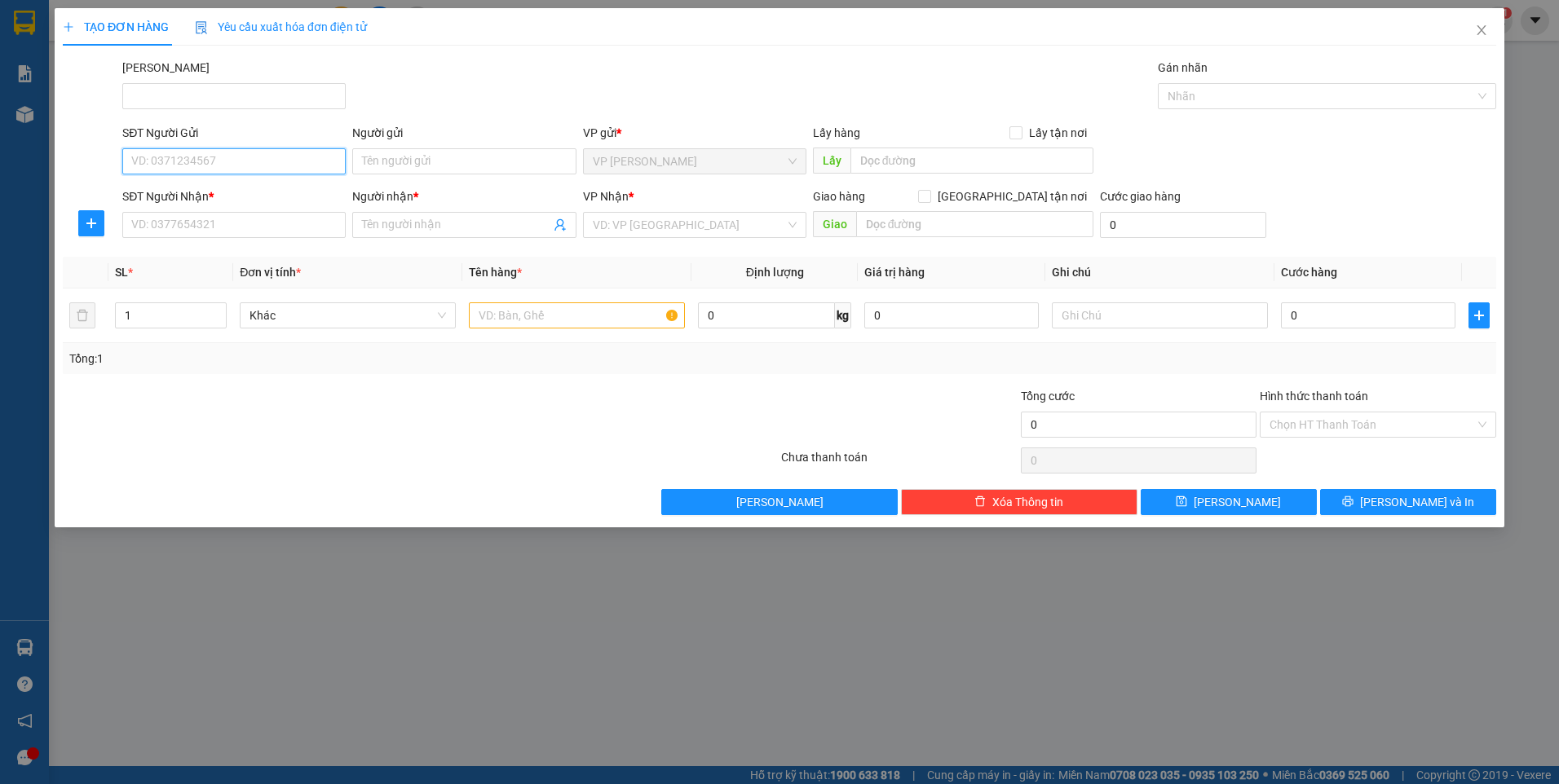
click at [249, 168] on input "SĐT Người Gửi" at bounding box center [234, 161] width 224 height 26
click at [249, 167] on input "SĐT Người Gửi" at bounding box center [234, 161] width 224 height 26
type input "0937526536"
click at [252, 202] on div "0937526536 - SƠN" at bounding box center [234, 194] width 204 height 18
type input "SƠN"
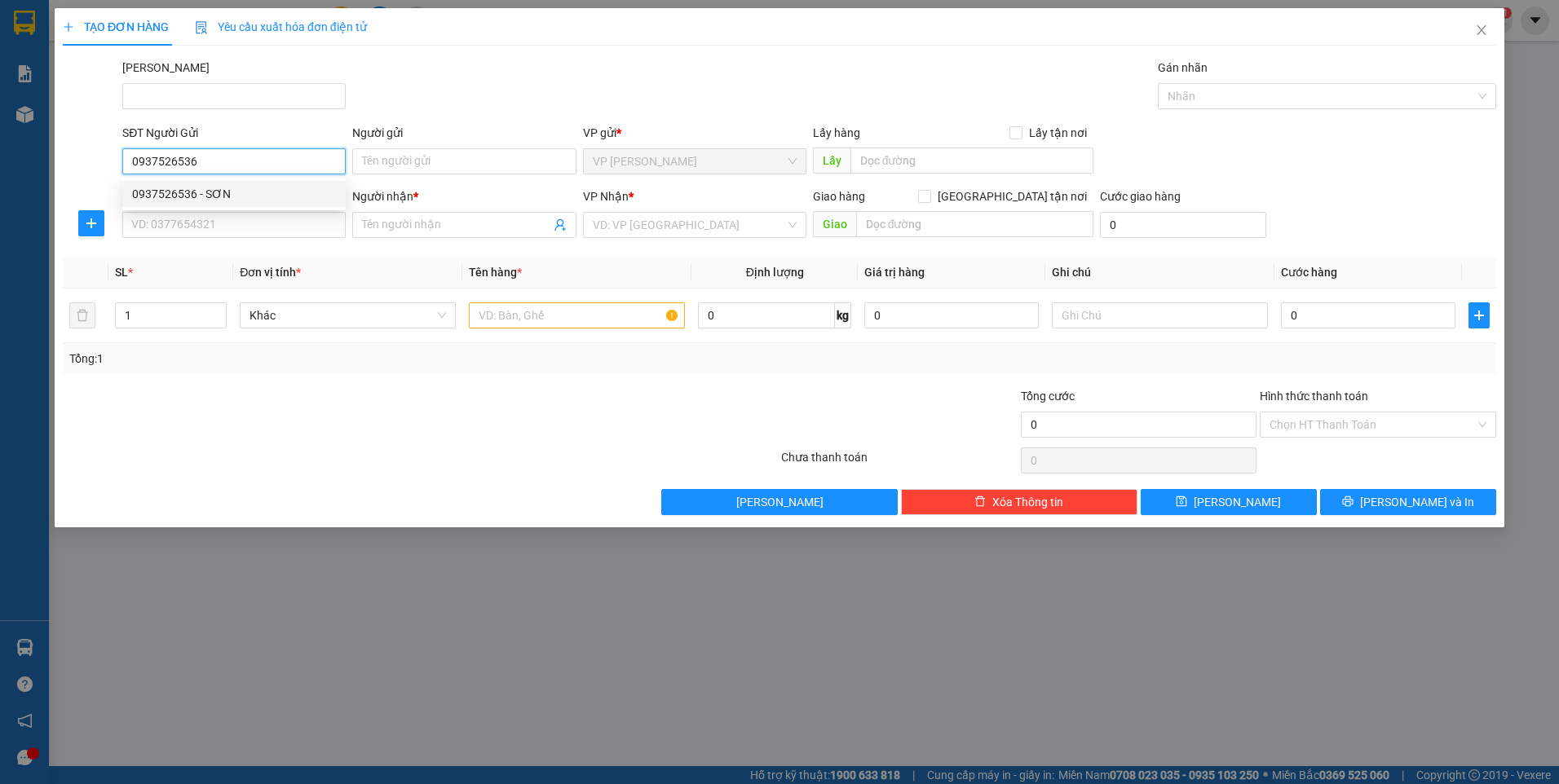
type input "0903967267"
type input "ÁNH"
type input "30.000"
type input "0937526536"
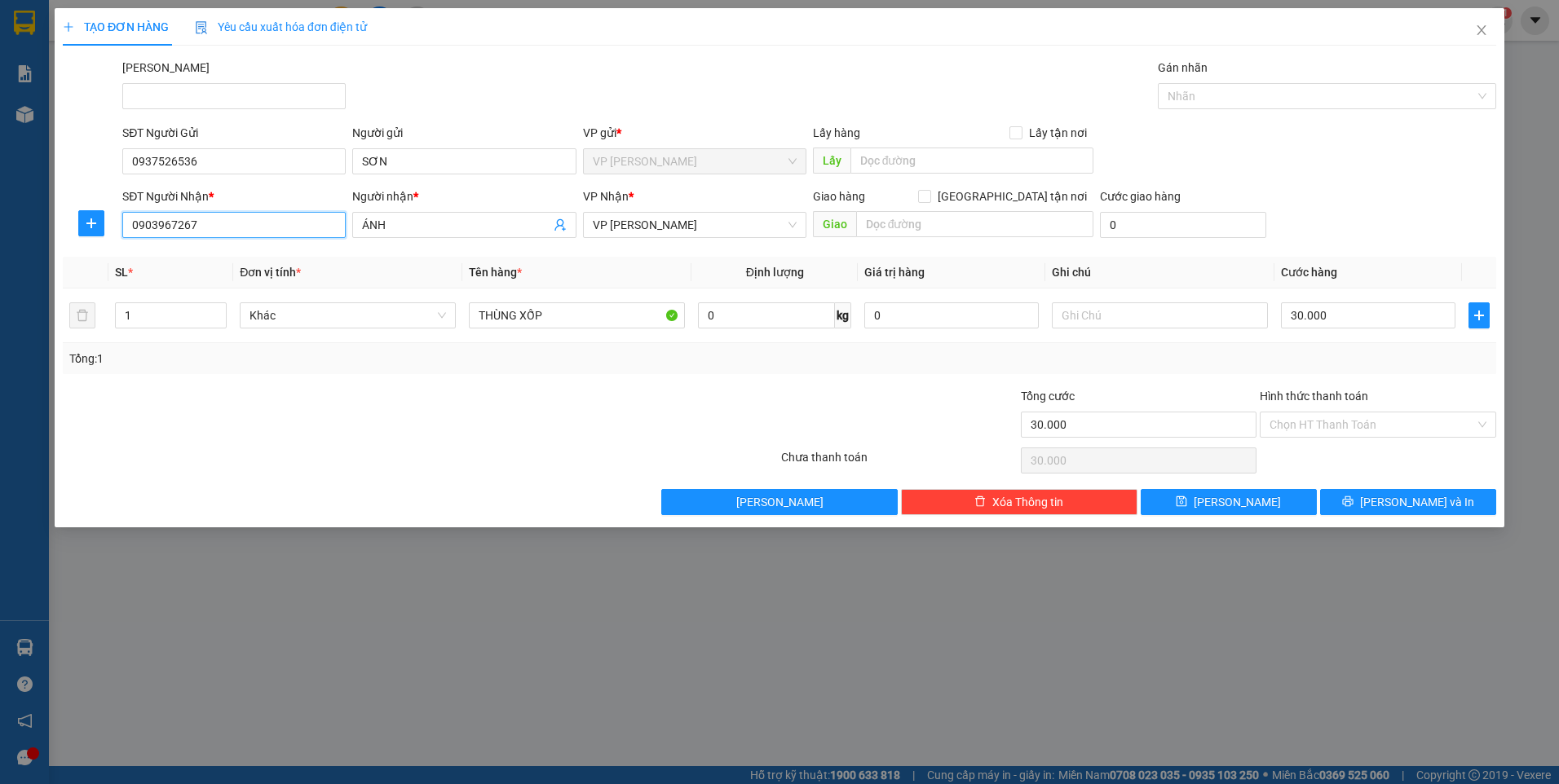
click at [209, 229] on input "0903967267" at bounding box center [234, 225] width 224 height 26
click at [401, 215] on span "ÁNH" at bounding box center [464, 225] width 224 height 26
type input "Á"
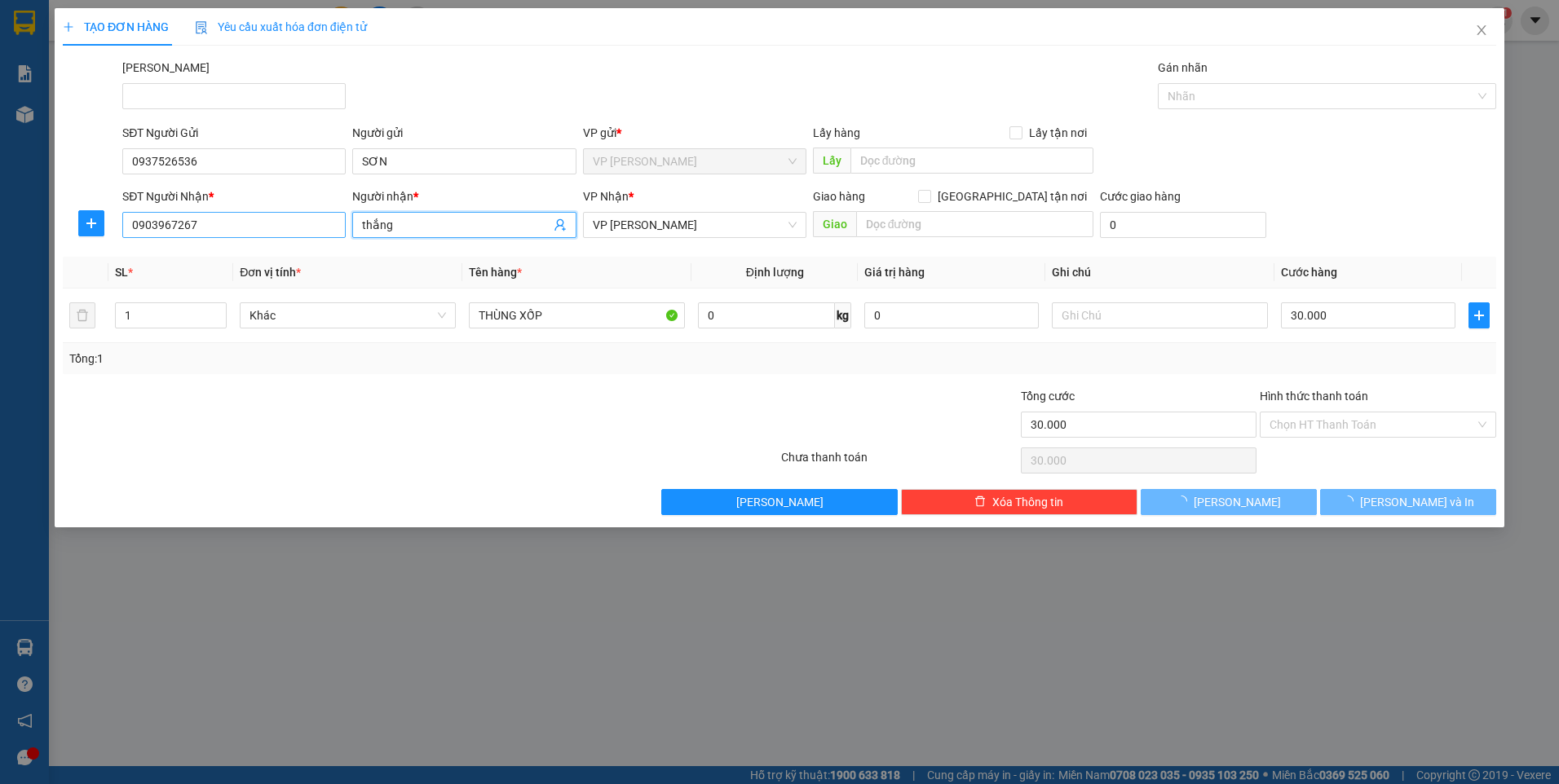
type input "thắng"
click at [231, 224] on input "0903967267" at bounding box center [234, 225] width 224 height 26
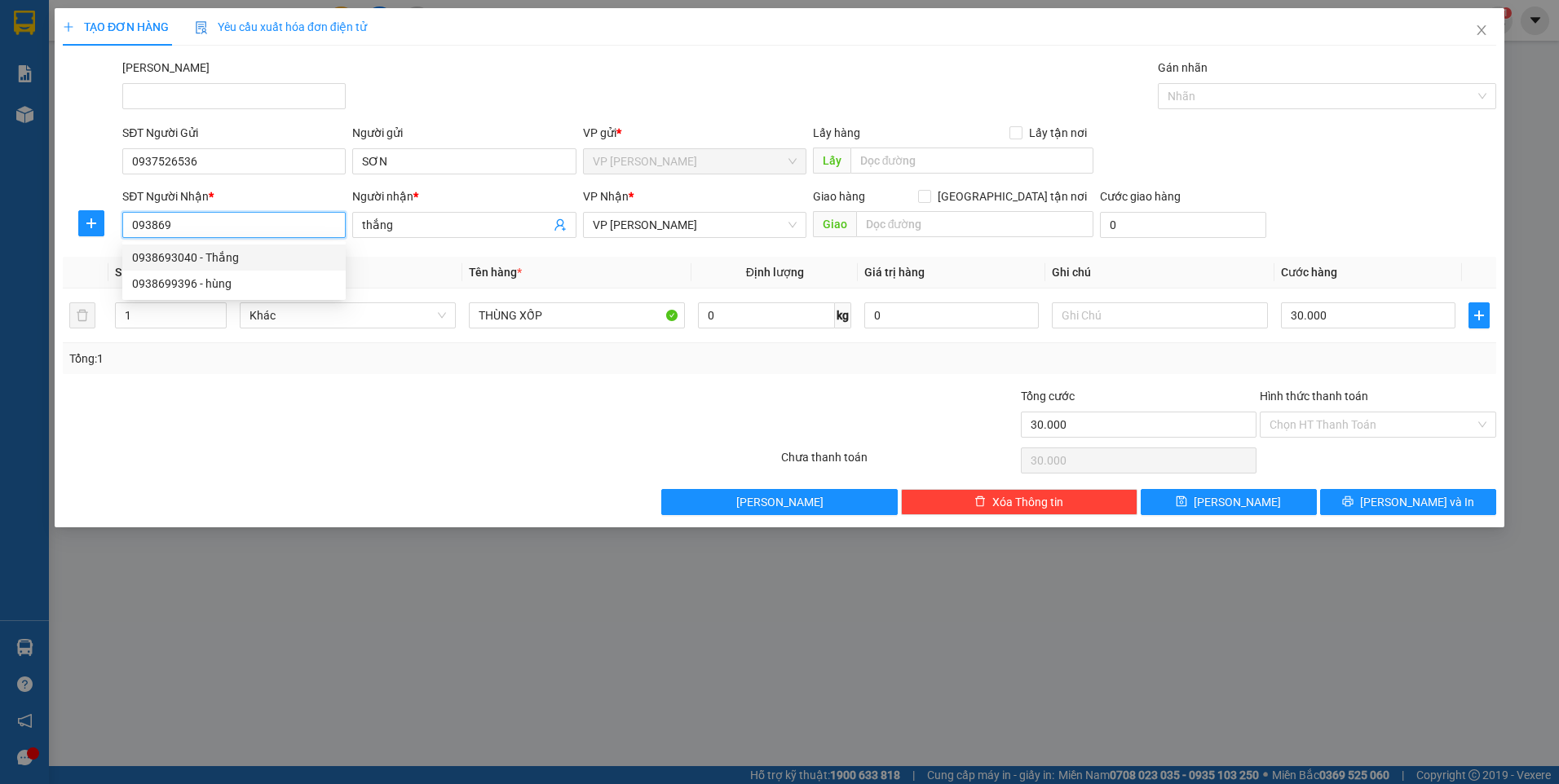
click at [222, 248] on div "0938693040 - Thắng" at bounding box center [234, 258] width 224 height 26
type input "0938693040"
type input "Thắng"
type input "0938693040"
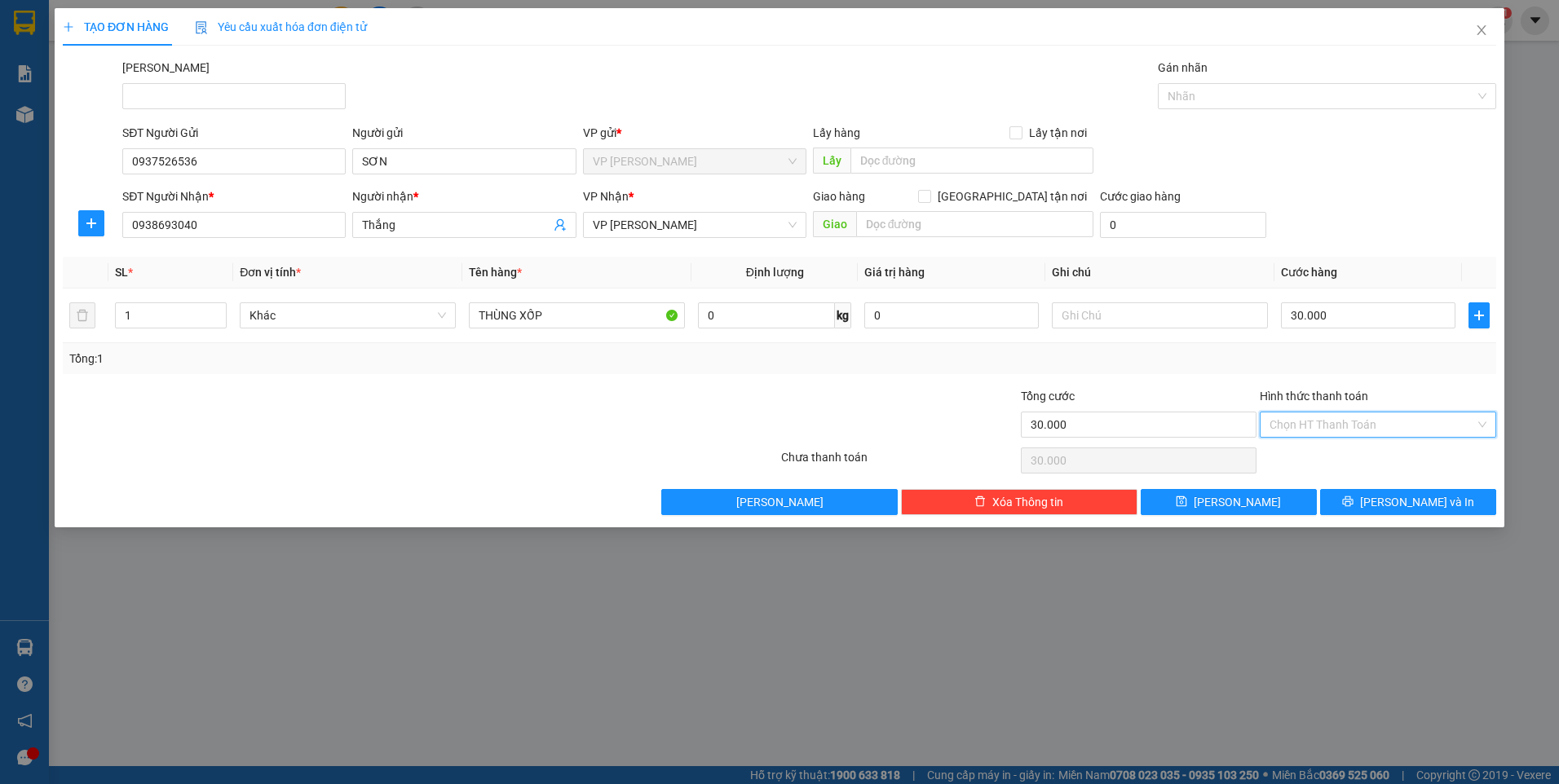
click at [1406, 414] on input "Hình thức thanh toán" at bounding box center [1372, 425] width 205 height 25
click at [1382, 450] on div "Tại văn phòng" at bounding box center [1377, 458] width 216 height 18
type input "0"
click at [1367, 501] on button "[PERSON_NAME] và In" at bounding box center [1408, 502] width 176 height 26
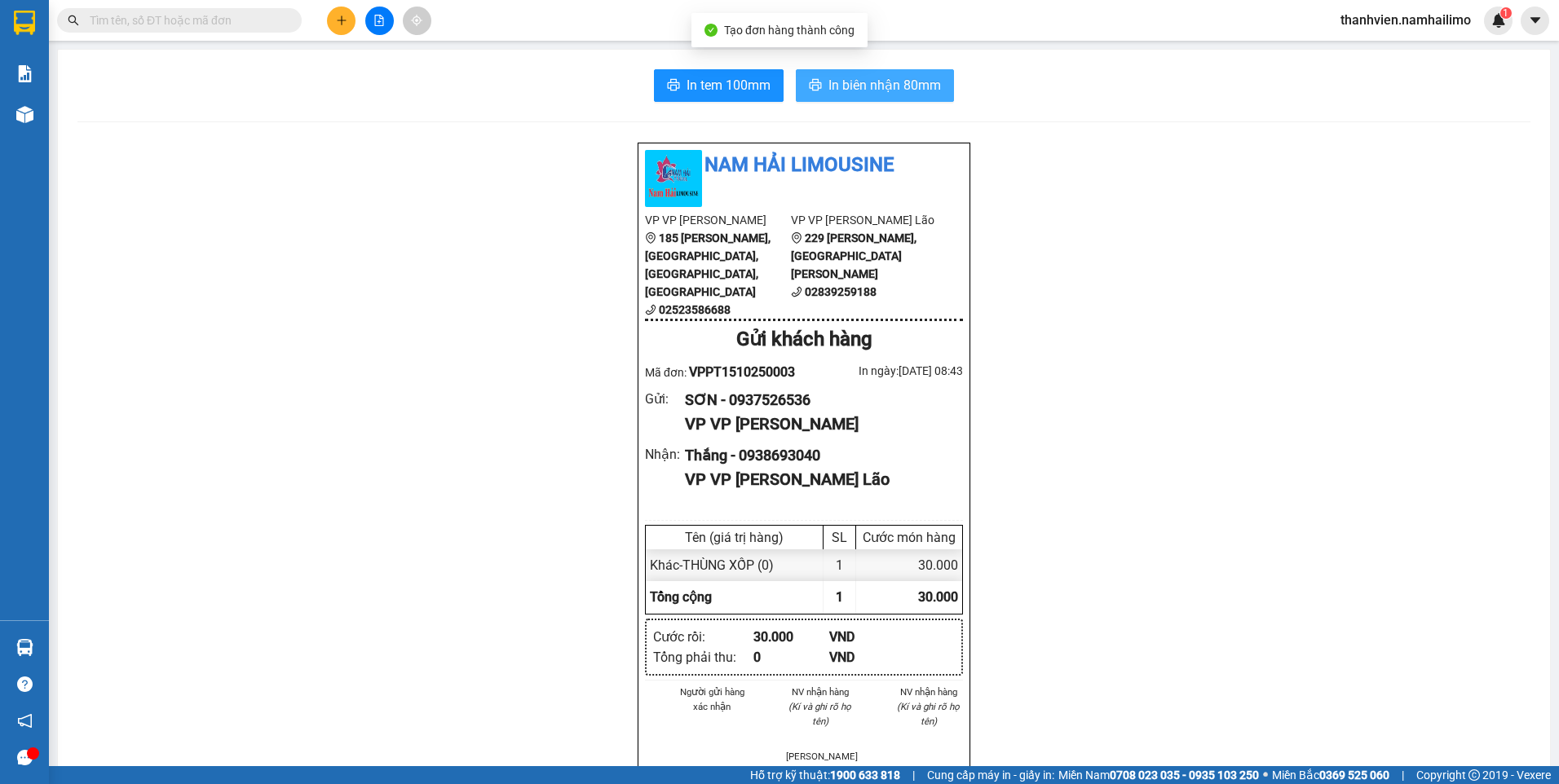
click at [895, 87] on span "In biên nhận 80mm" at bounding box center [884, 85] width 113 height 20
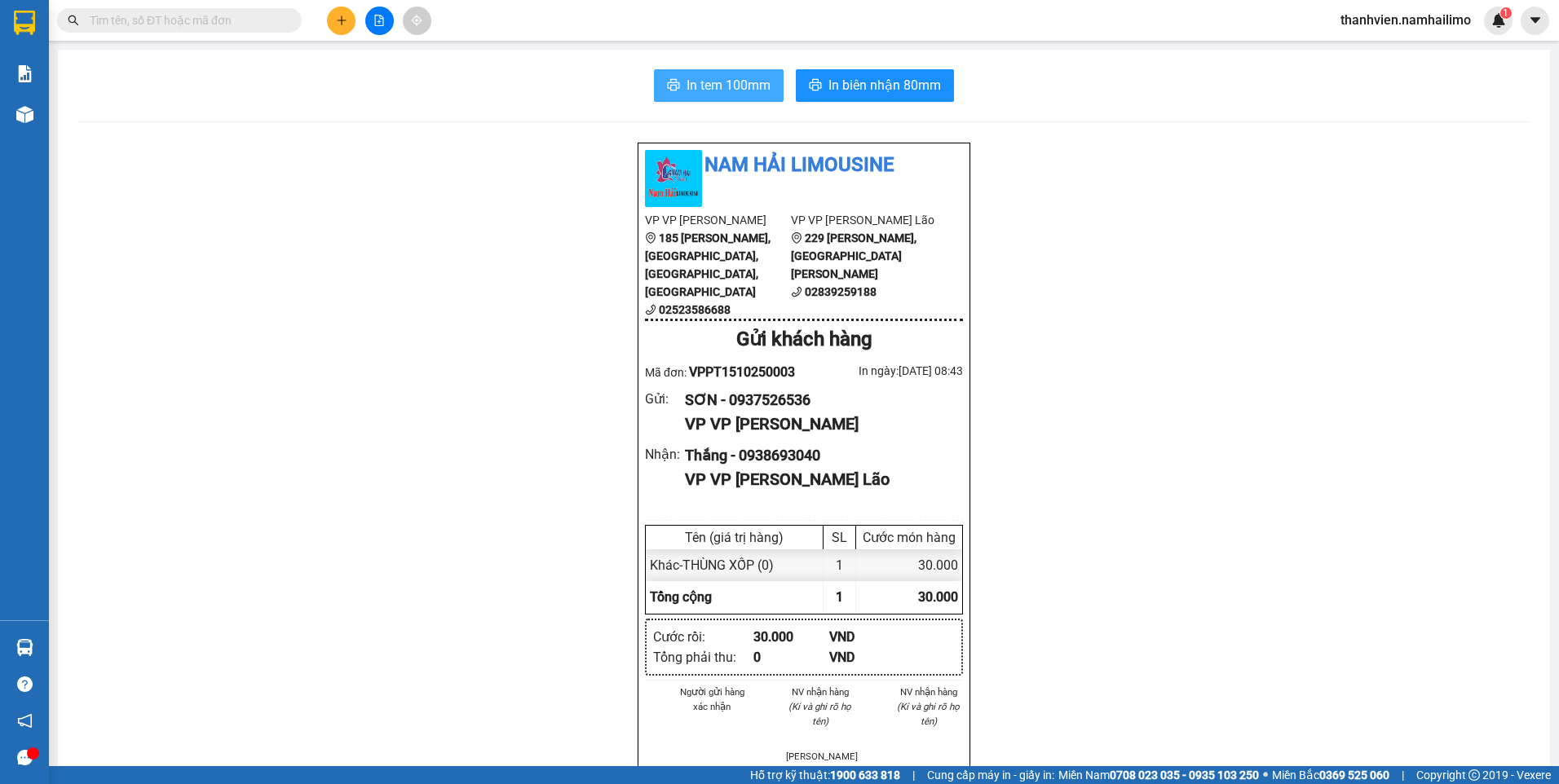
click at [738, 88] on span "In tem 100mm" at bounding box center [729, 85] width 84 height 20
click at [746, 85] on span "In tem 100mm" at bounding box center [729, 85] width 84 height 20
click at [747, 86] on span "In tem 100mm" at bounding box center [729, 85] width 84 height 20
click at [376, 25] on icon "file-add" at bounding box center [379, 20] width 11 height 11
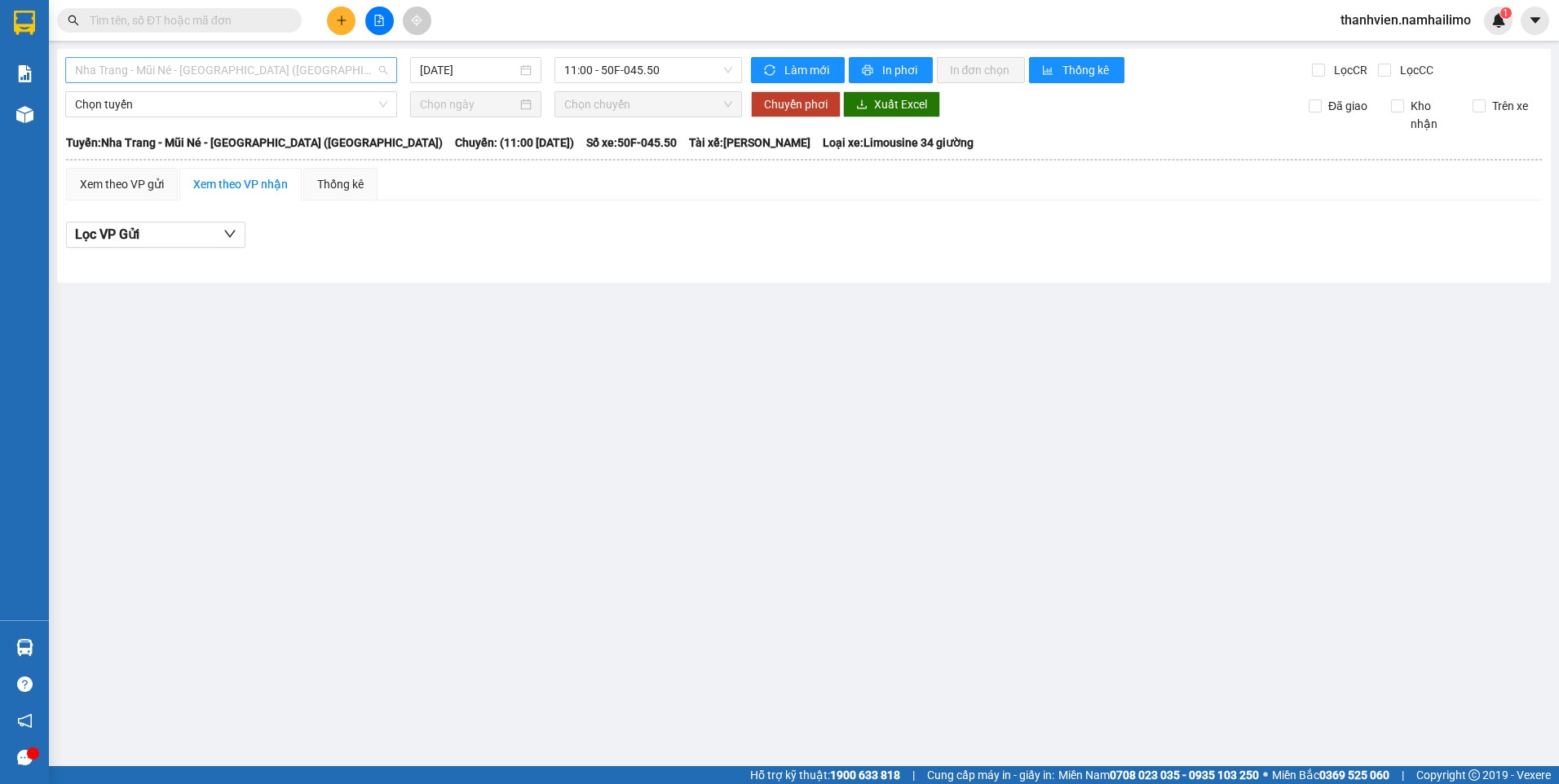
click at [274, 67] on span "Nha Trang - Mũi Né - [GEOGRAPHIC_DATA] ([GEOGRAPHIC_DATA])" at bounding box center [231, 70] width 312 height 25
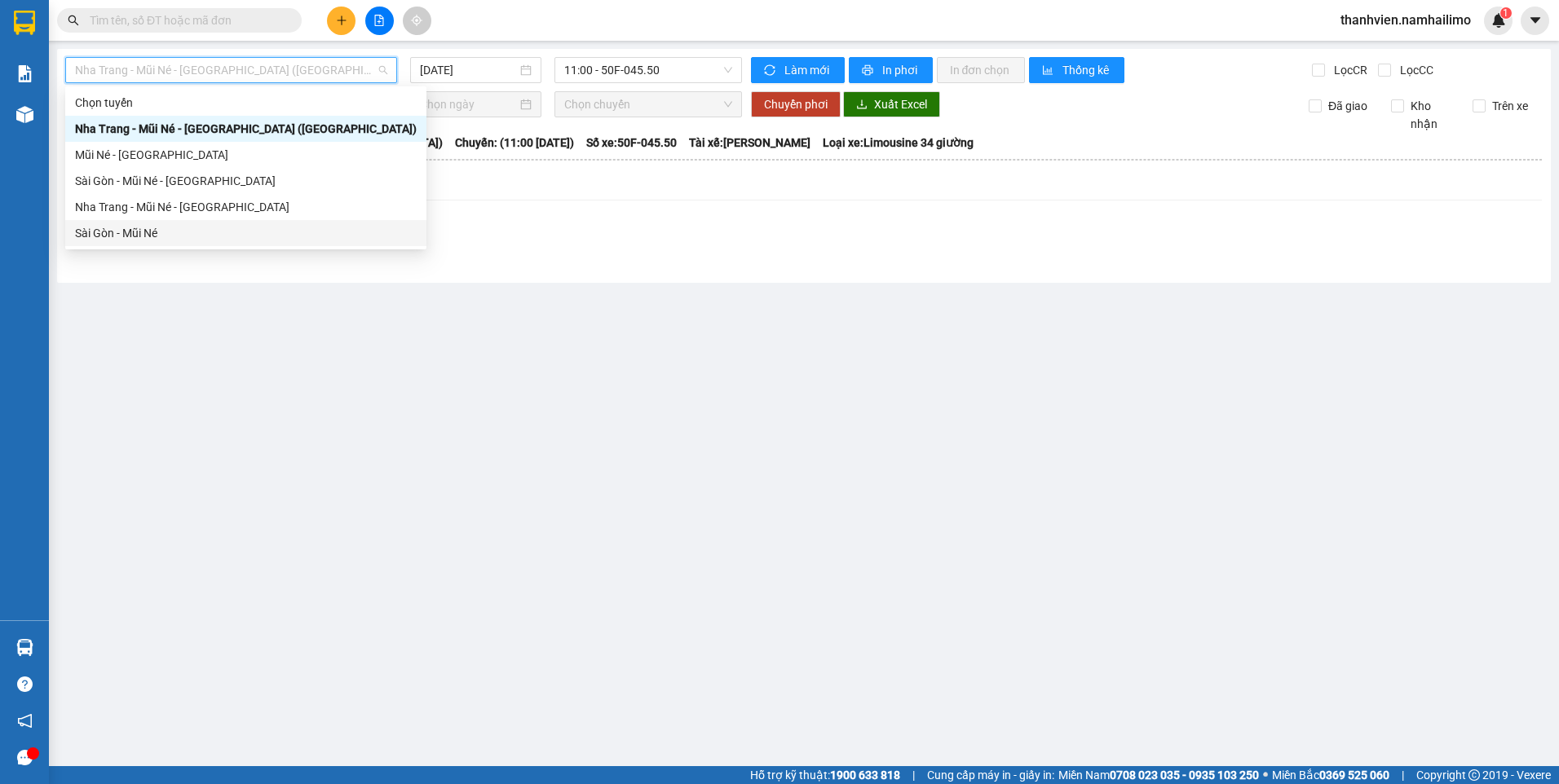
click at [150, 230] on div "Sài Gòn - Mũi Né" at bounding box center [246, 233] width 341 height 18
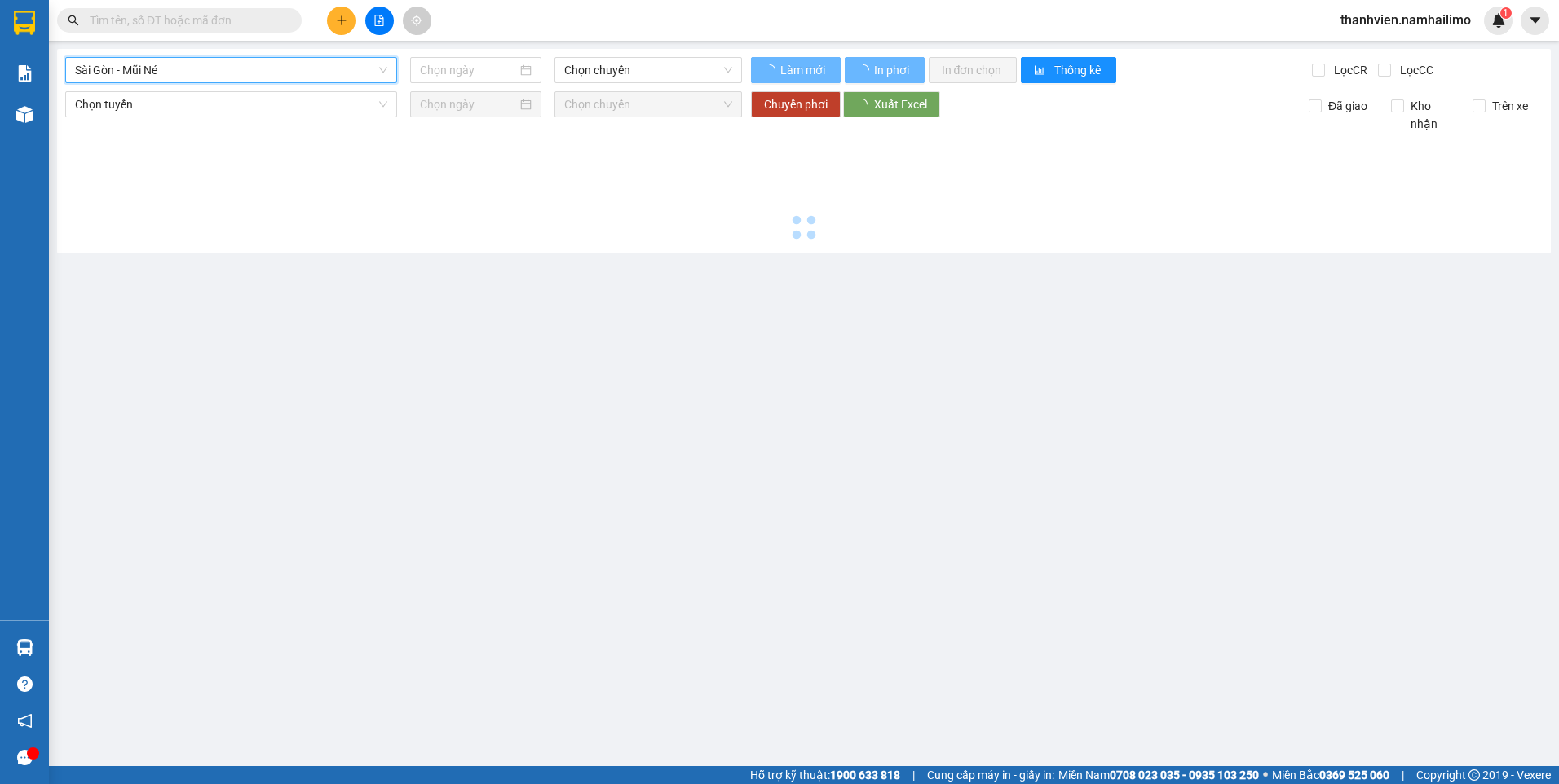
type input "[DATE]"
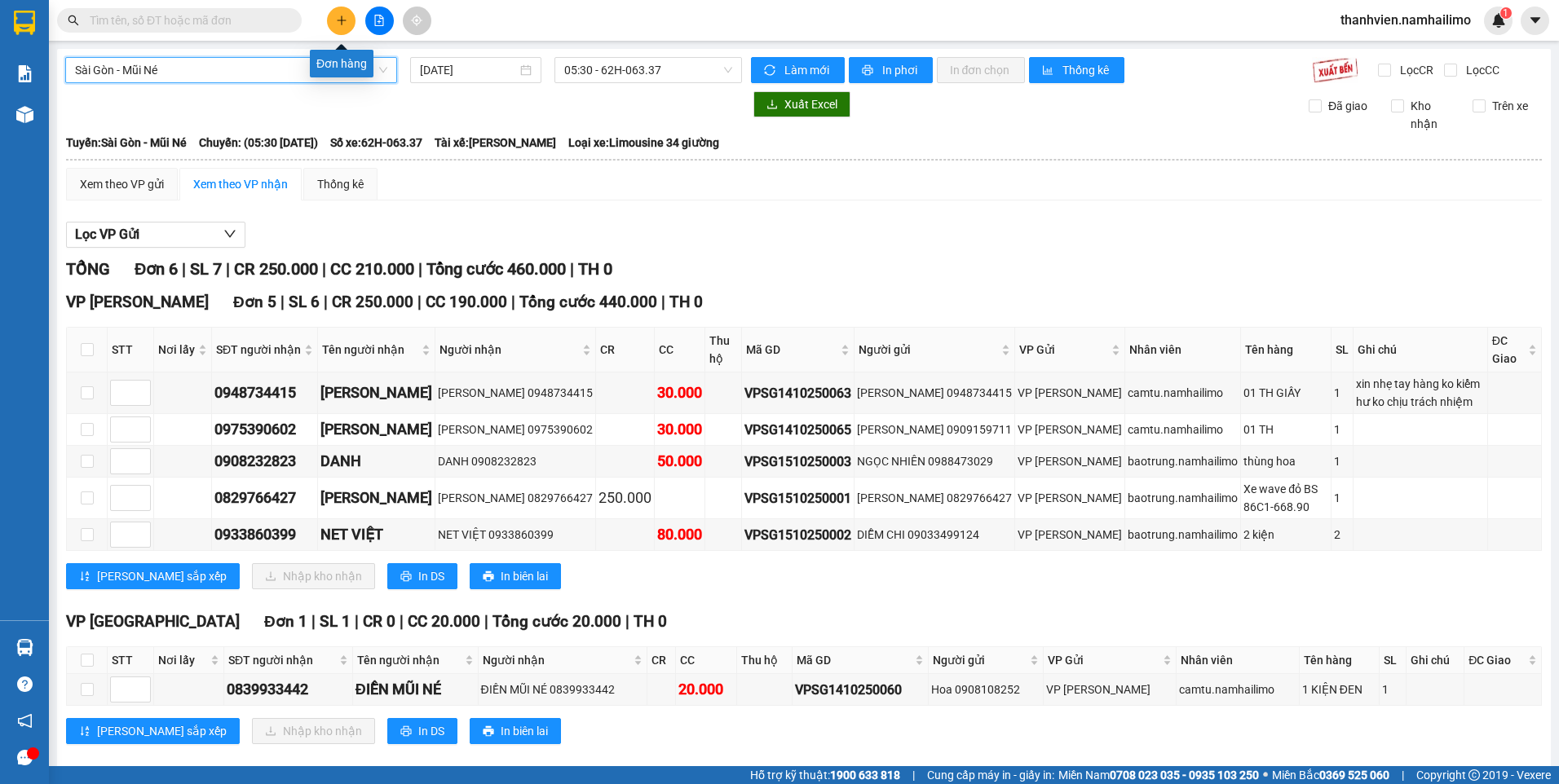
click at [345, 18] on icon "plus" at bounding box center [341, 20] width 11 height 11
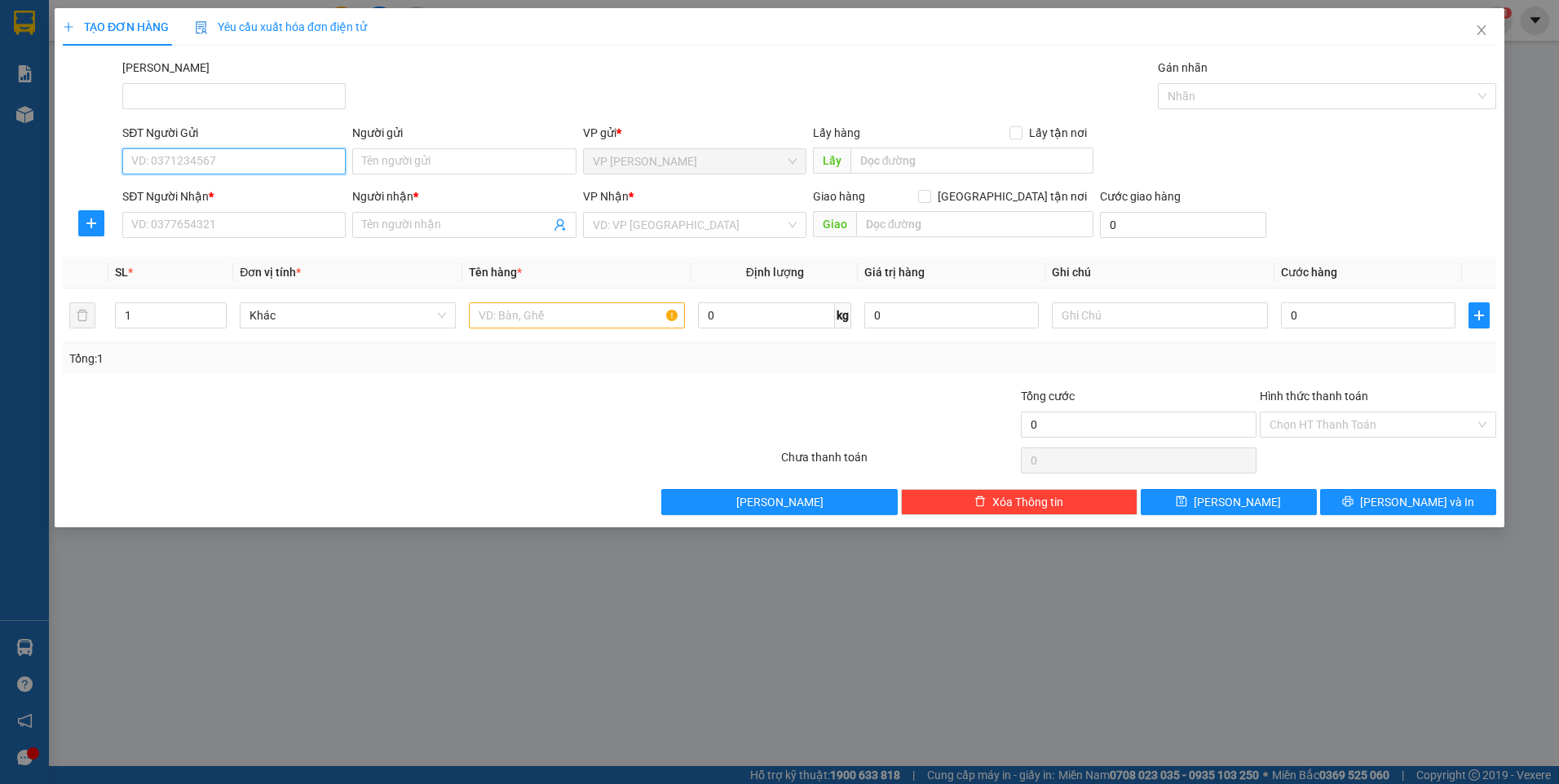
click at [255, 164] on input "SĐT Người Gửi" at bounding box center [234, 161] width 224 height 26
click at [266, 197] on div "0523265695 - thảo" at bounding box center [234, 194] width 204 height 18
type input "0523265695"
type input "thảo"
type input "0348065100"
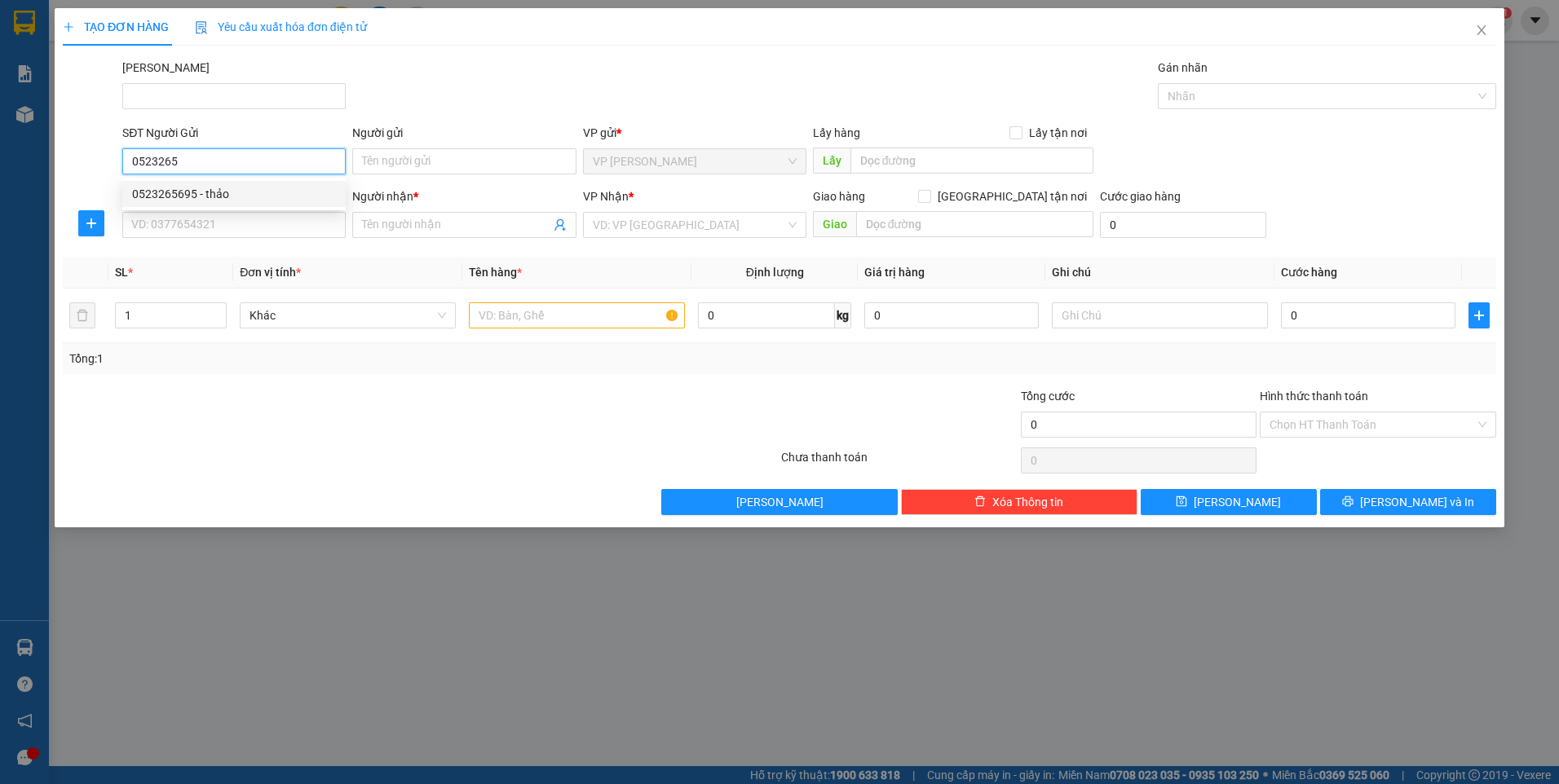
type input "[PERSON_NAME]"
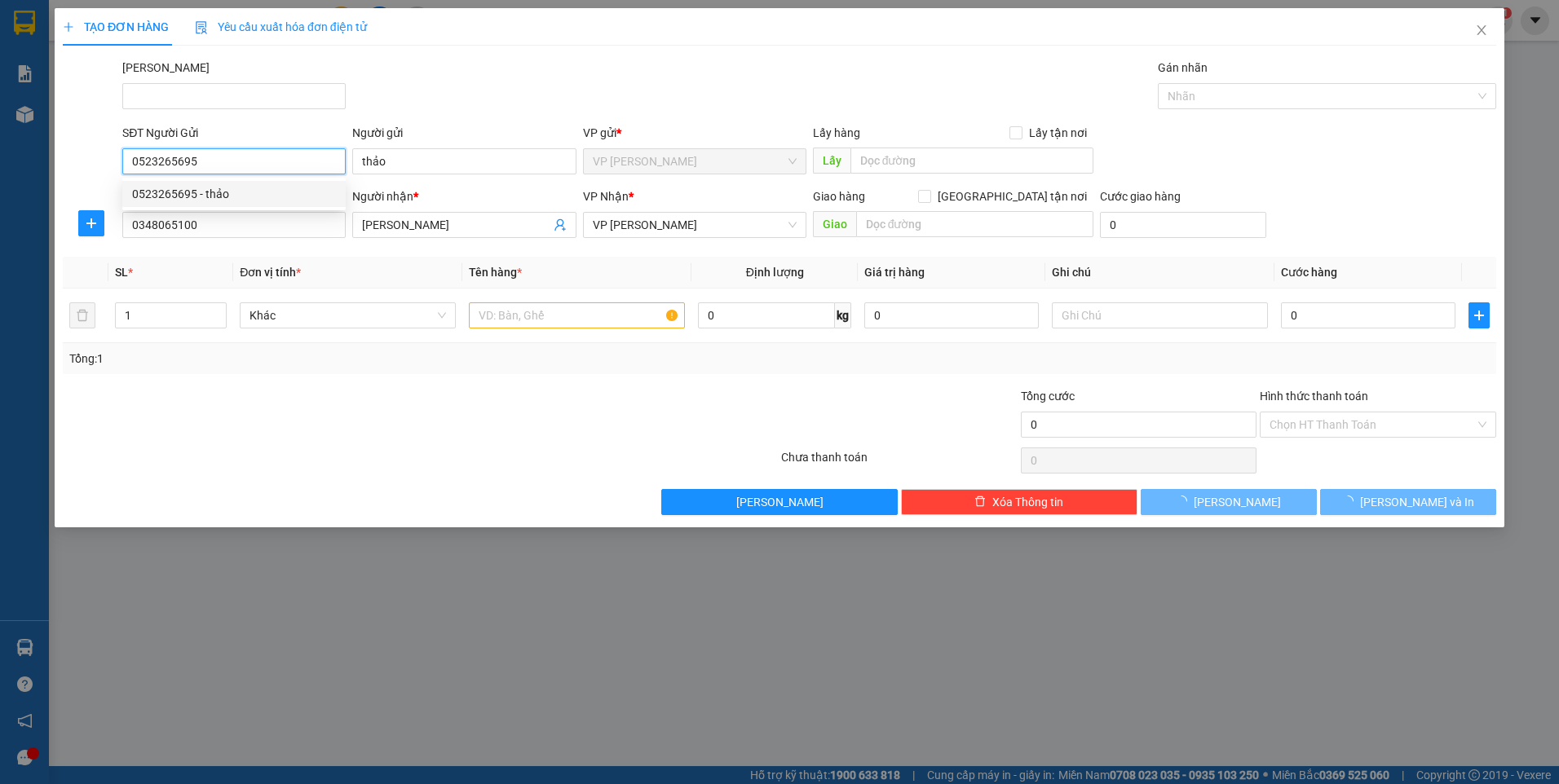
type input "40.000"
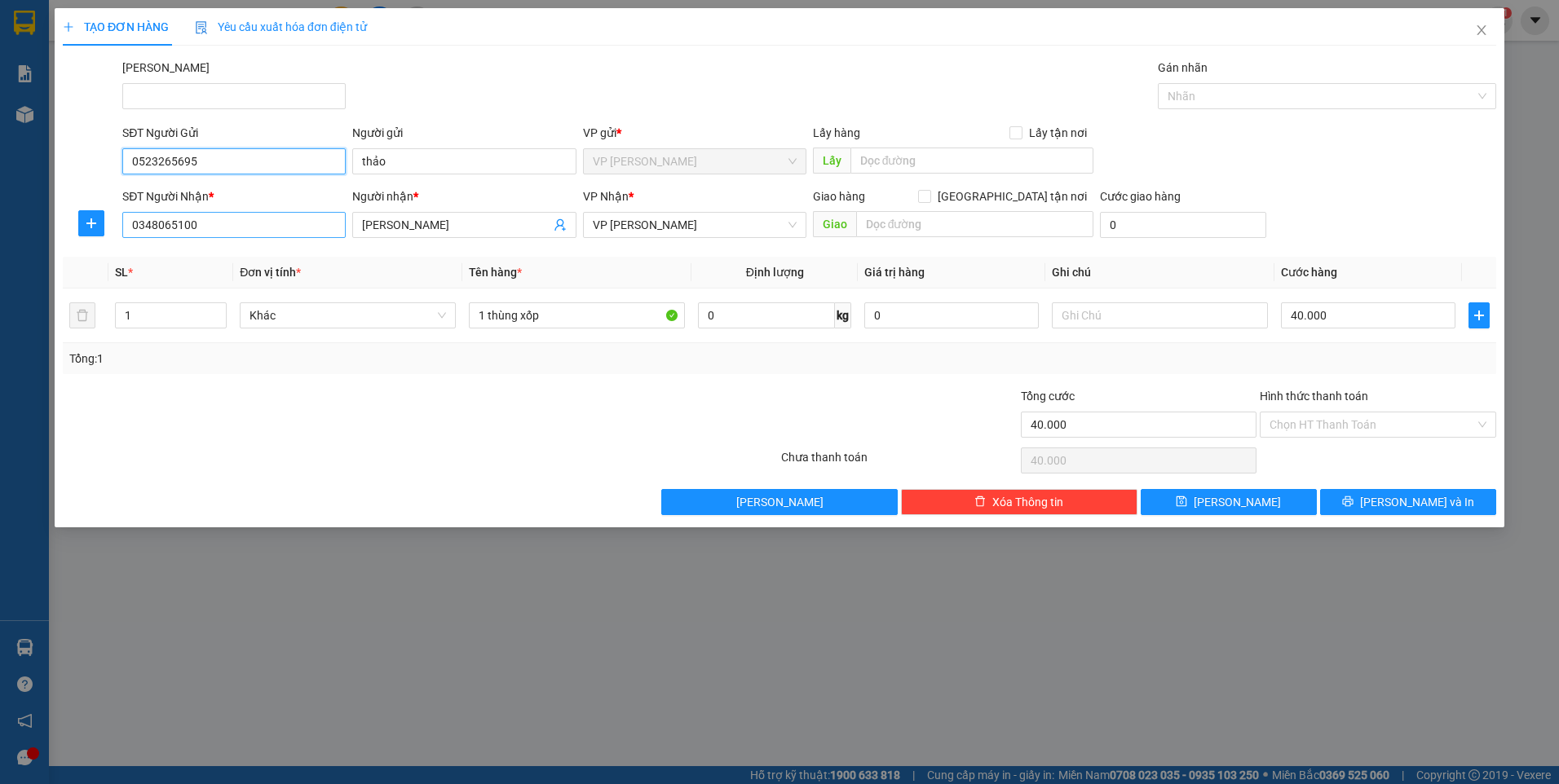
type input "0523265695"
click at [206, 226] on input "0348065100" at bounding box center [234, 225] width 224 height 26
click at [418, 228] on input "[PERSON_NAME]" at bounding box center [456, 226] width 187 height 18
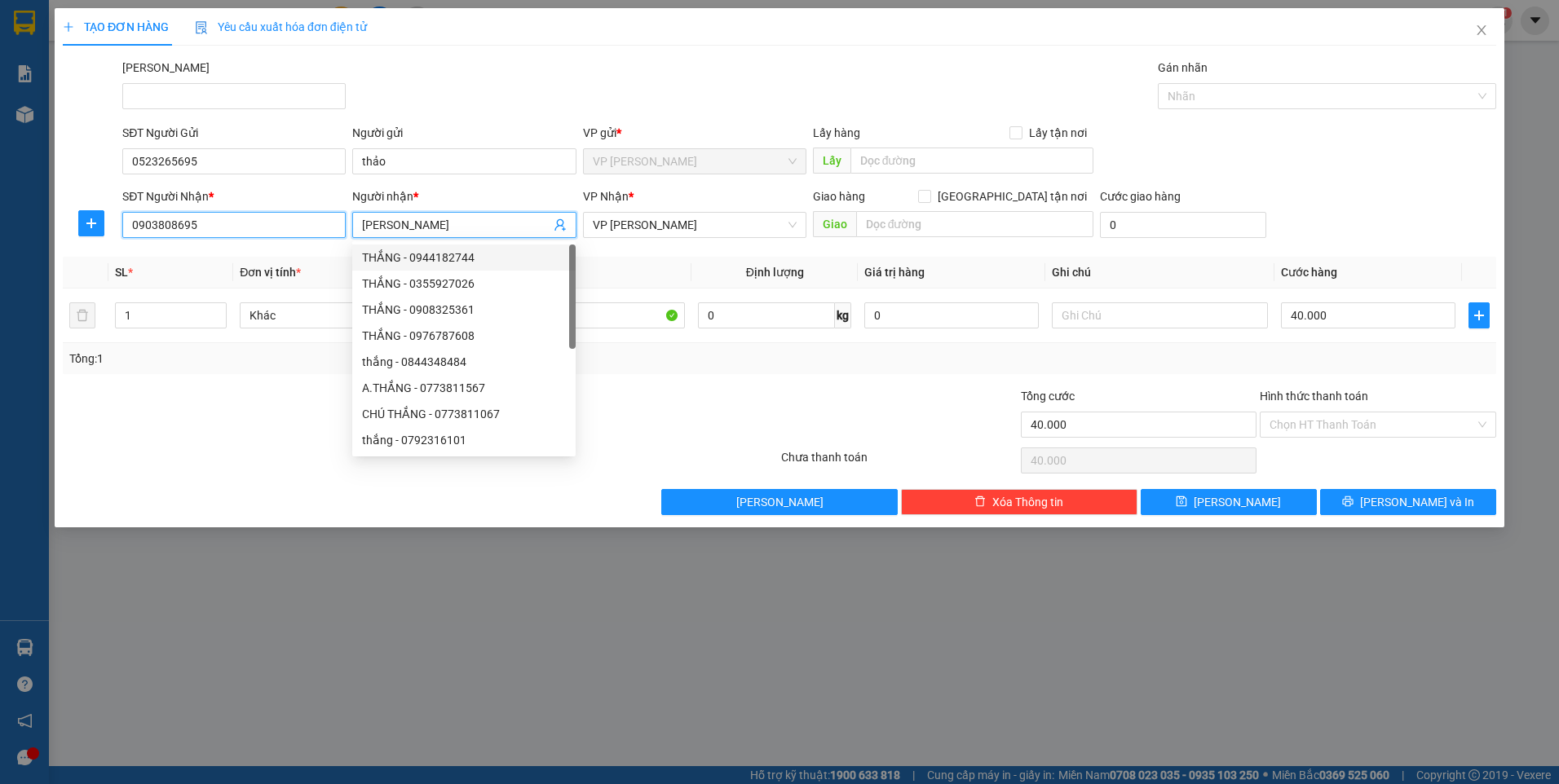
click at [207, 229] on input "0903808695" at bounding box center [234, 225] width 224 height 26
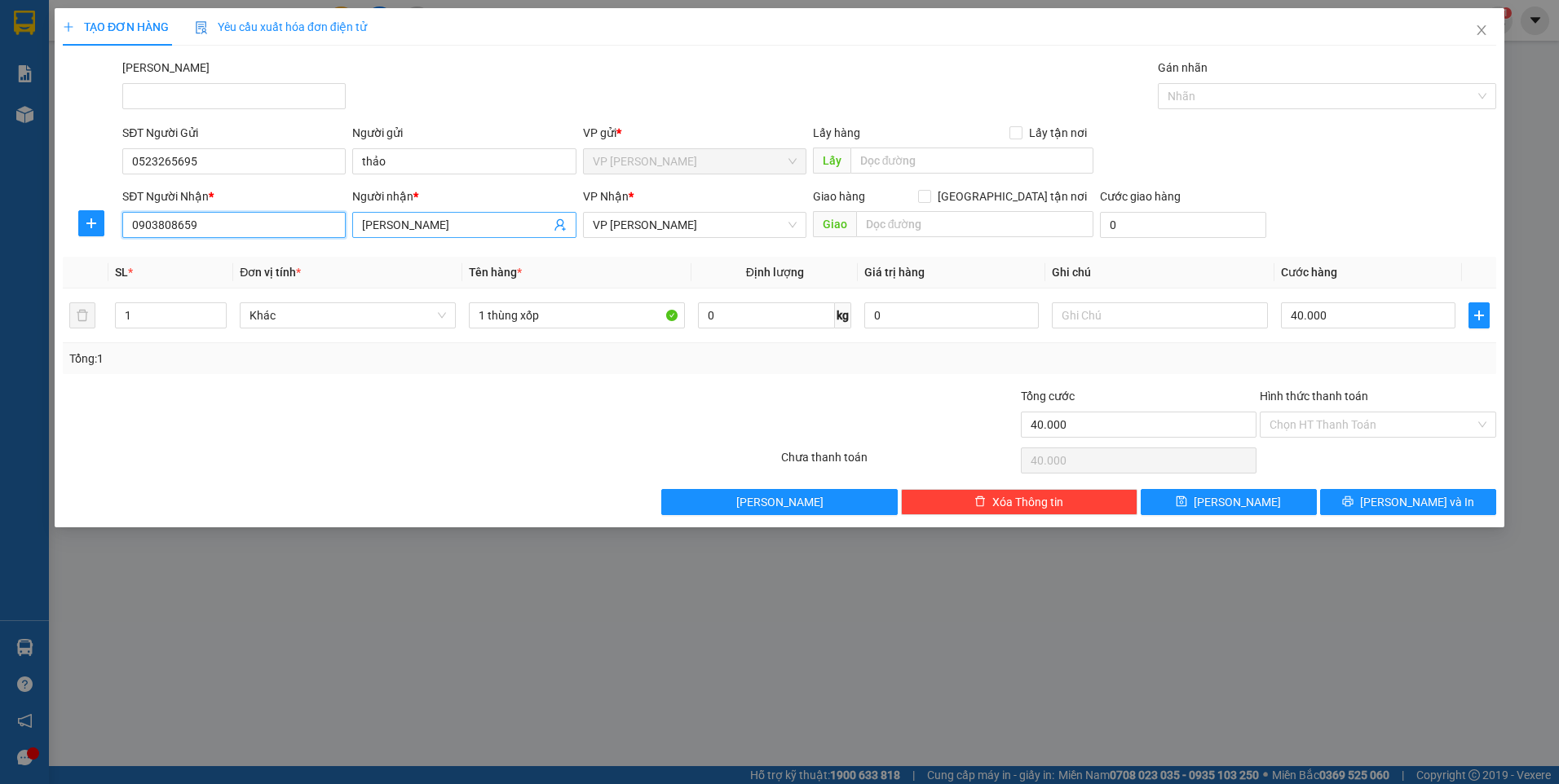
type input "0903808659"
click at [417, 226] on input "[PERSON_NAME]" at bounding box center [456, 226] width 187 height 18
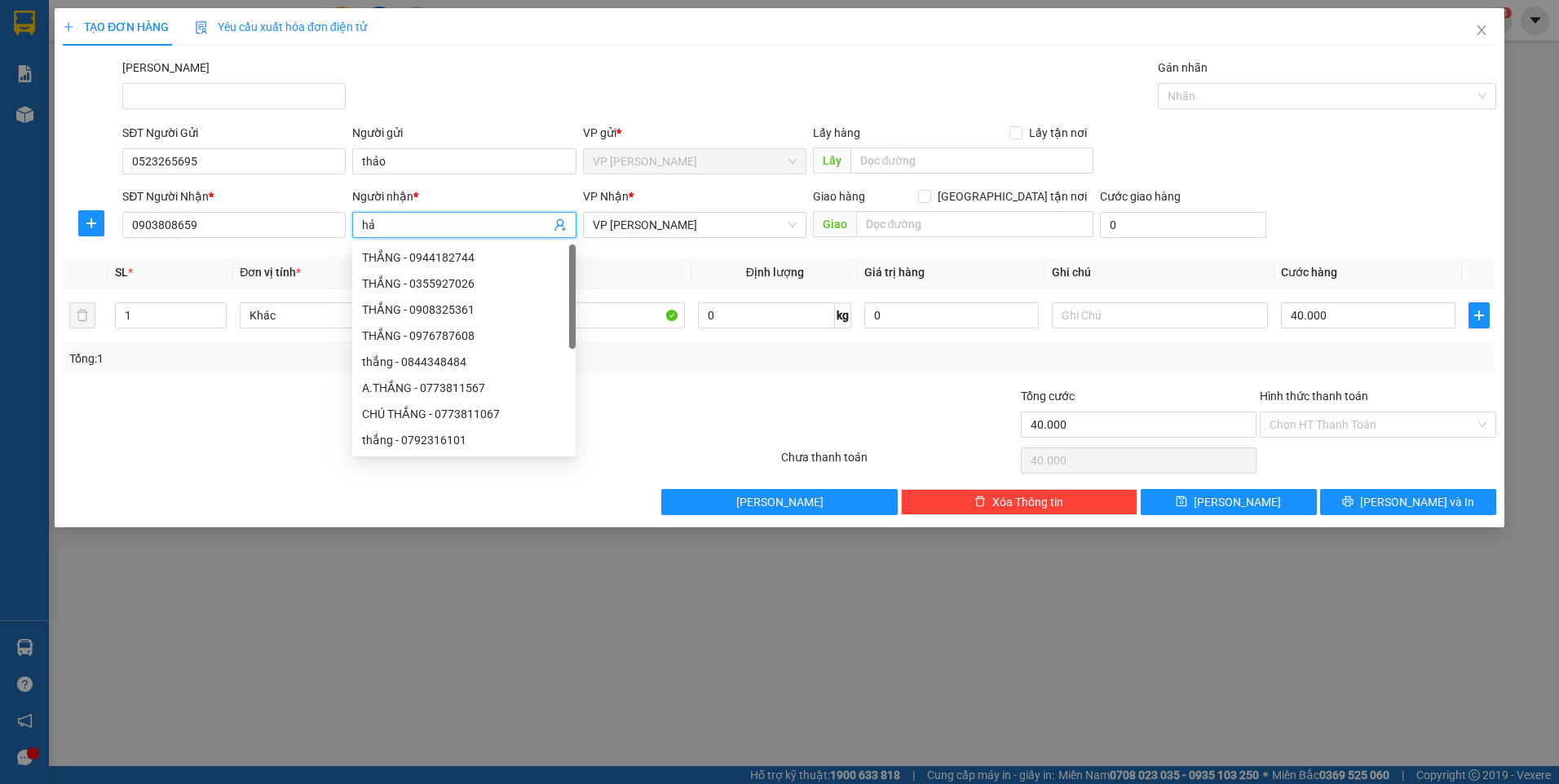
type input "h"
type input "hằng"
click at [487, 589] on div "TẠO ĐƠN HÀNG Yêu cầu xuất hóa đơn điện tử Transit Pickup Surcharge Ids Transit …" at bounding box center [780, 392] width 1559 height 784
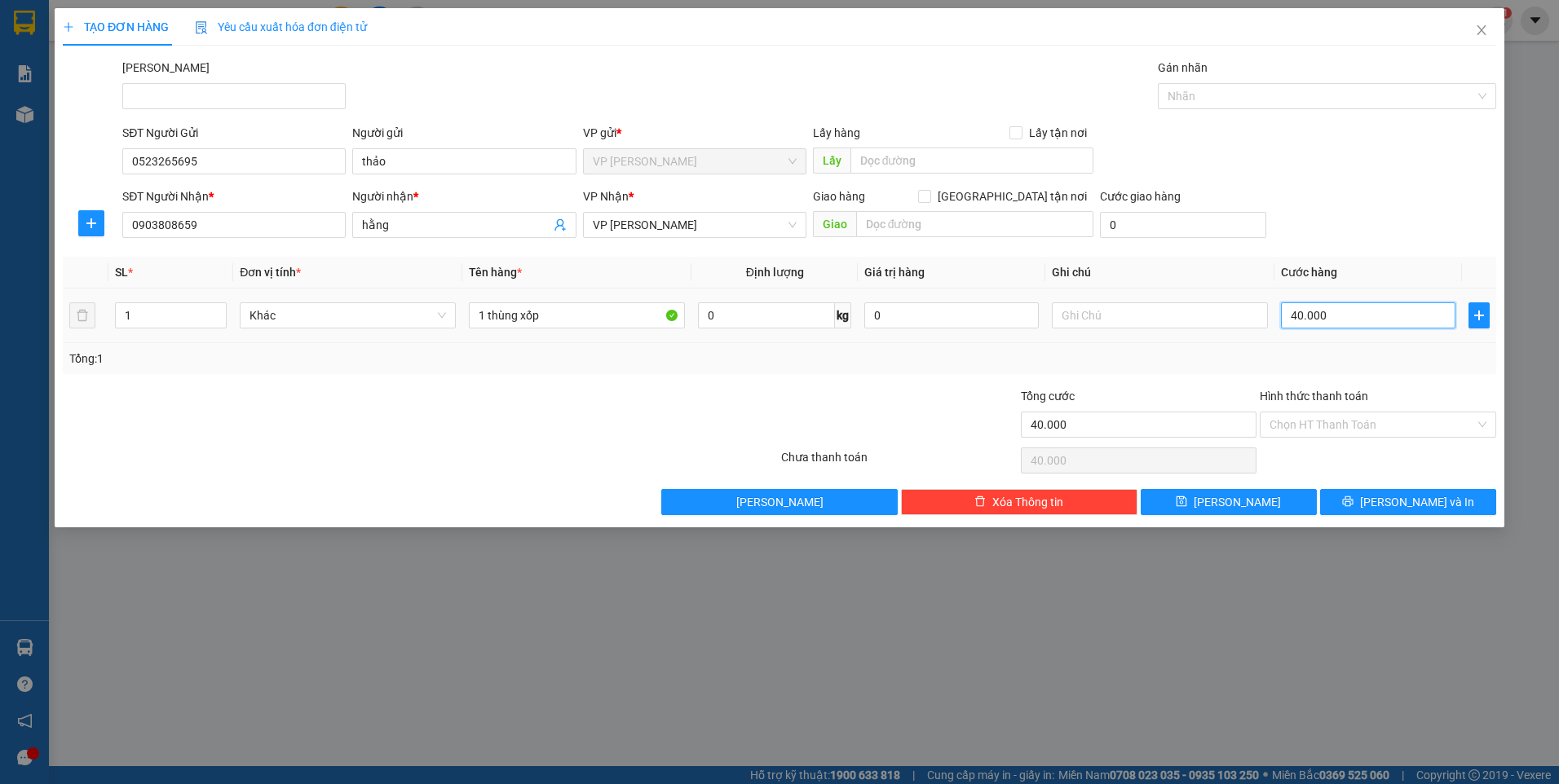
click at [1349, 315] on input "40.000" at bounding box center [1368, 315] width 174 height 26
type input "3"
type input "30"
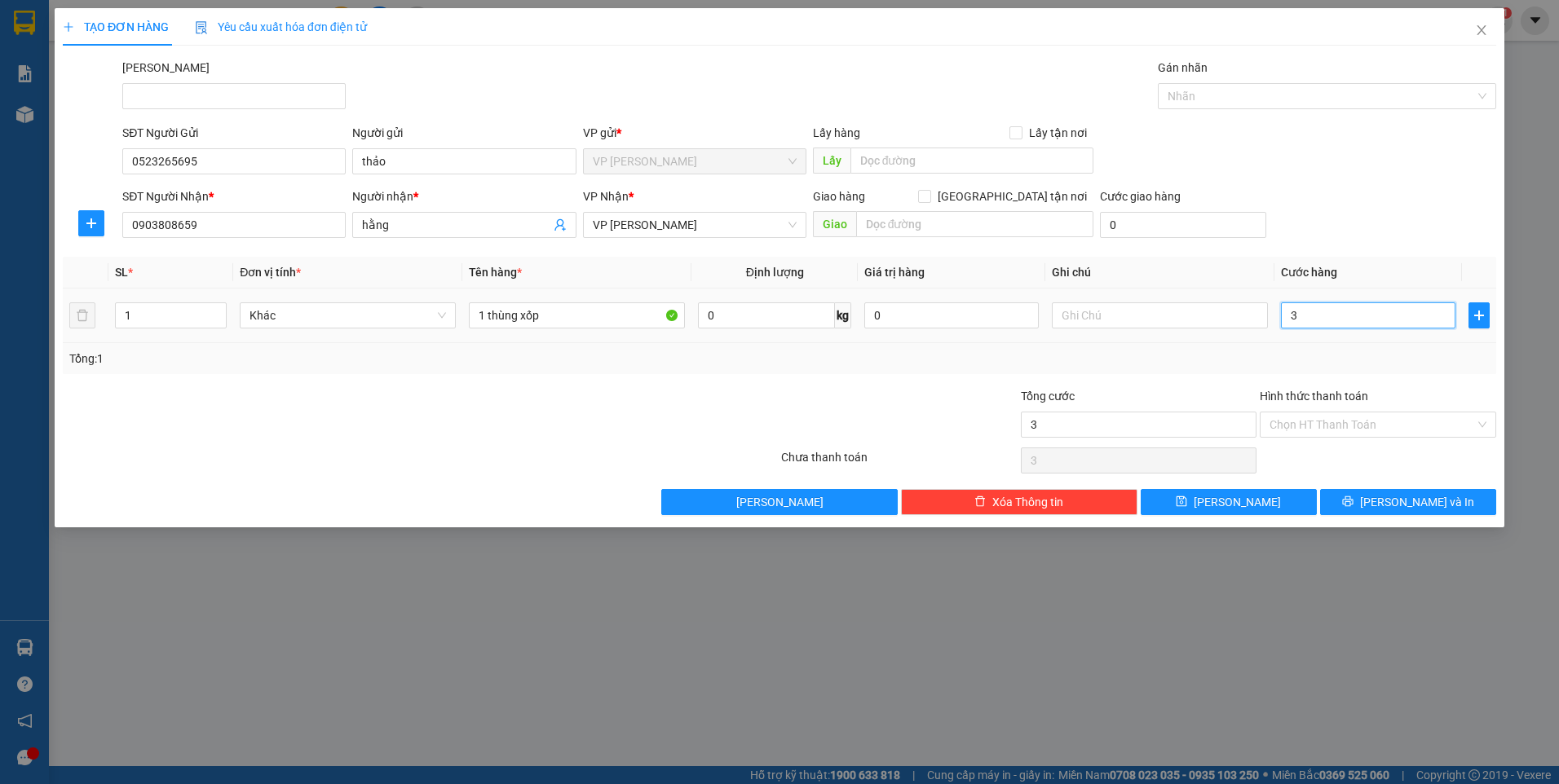
type input "30"
type input "30.000"
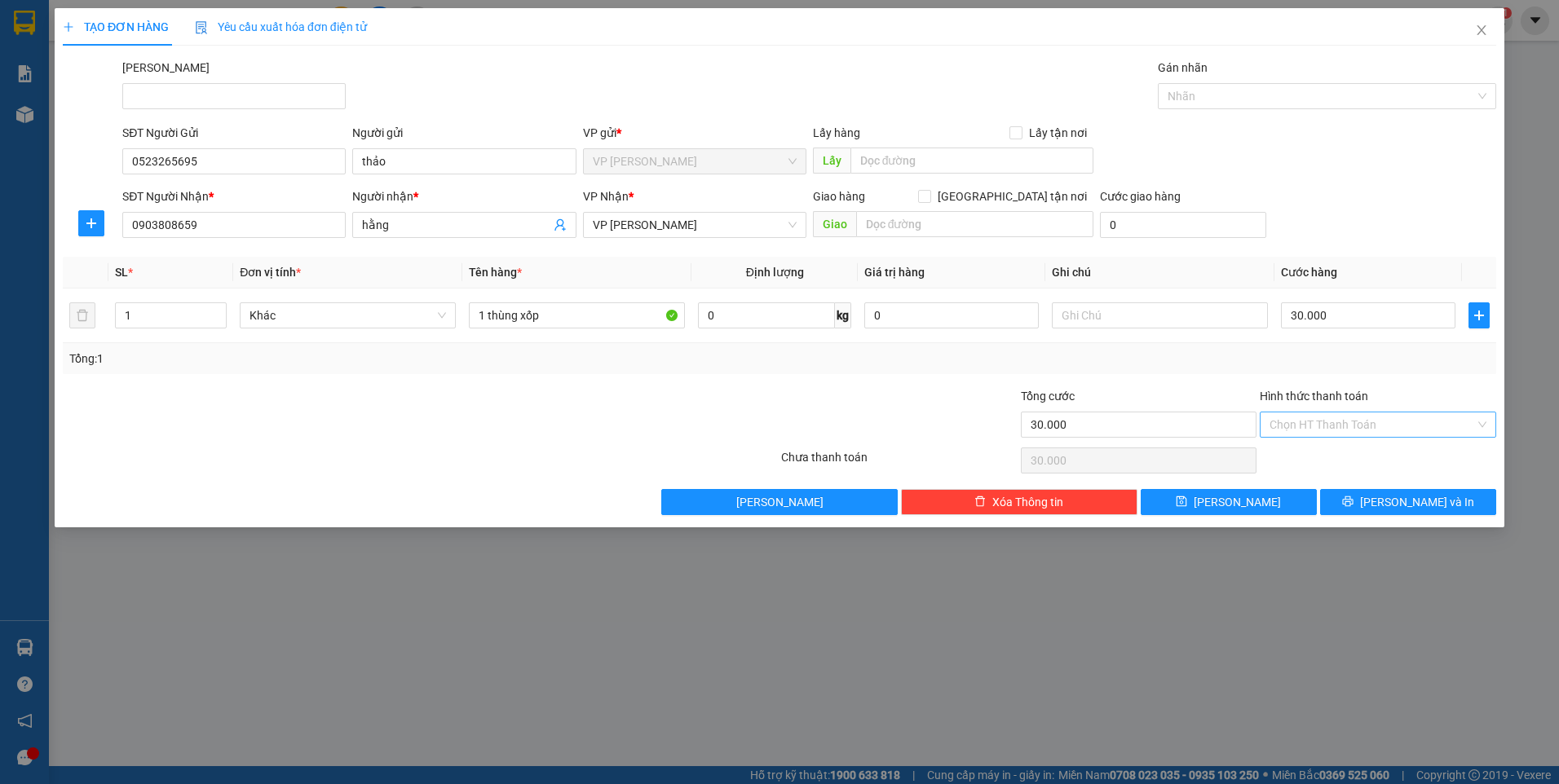
click at [1414, 413] on input "Hình thức thanh toán" at bounding box center [1372, 425] width 205 height 25
click at [1335, 460] on div "Tại văn phòng" at bounding box center [1377, 458] width 216 height 18
type input "0"
click at [1333, 499] on button "[PERSON_NAME] và In" at bounding box center [1408, 502] width 176 height 26
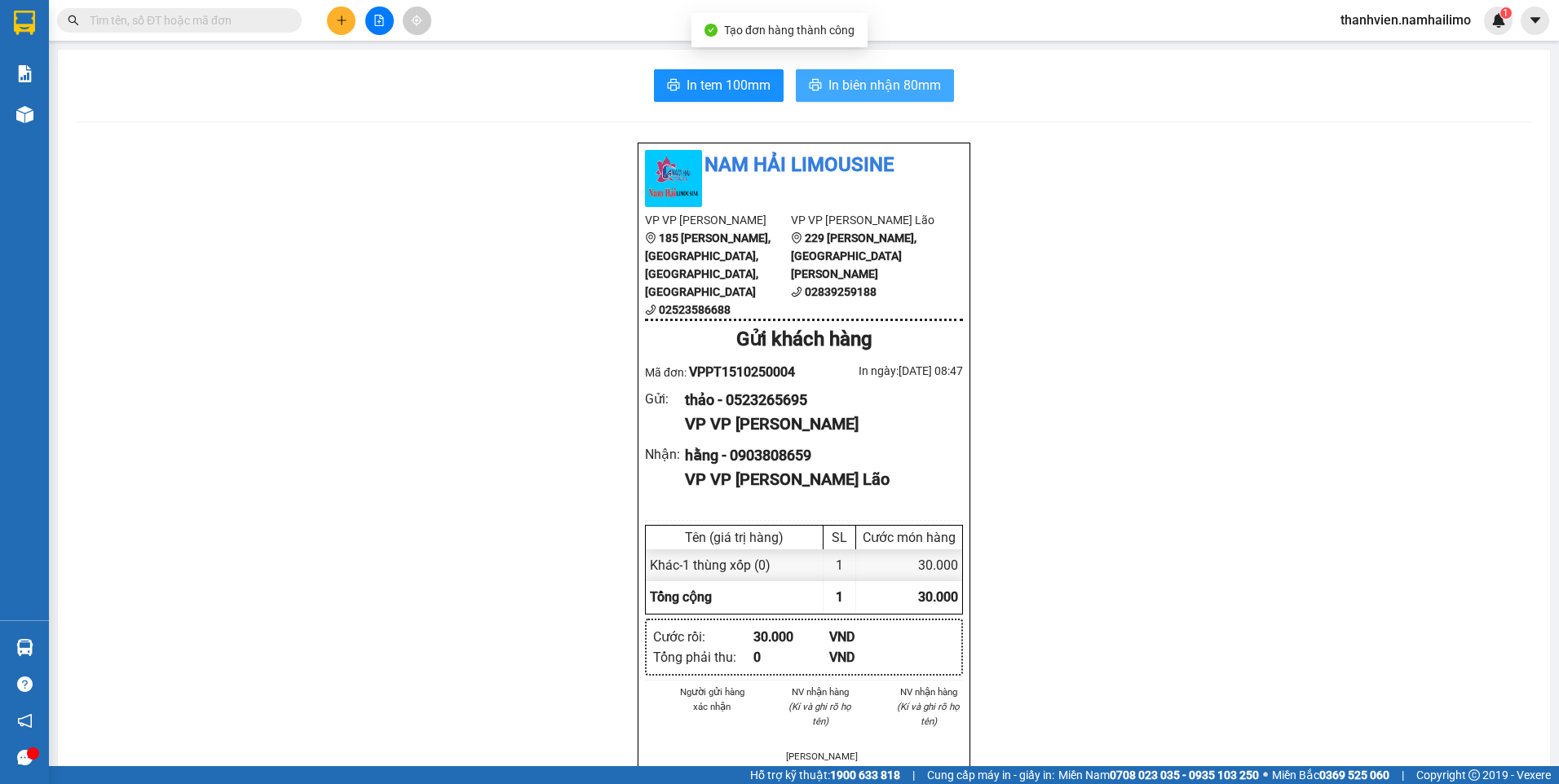
click at [862, 91] on span "In biên nhận 80mm" at bounding box center [884, 85] width 113 height 20
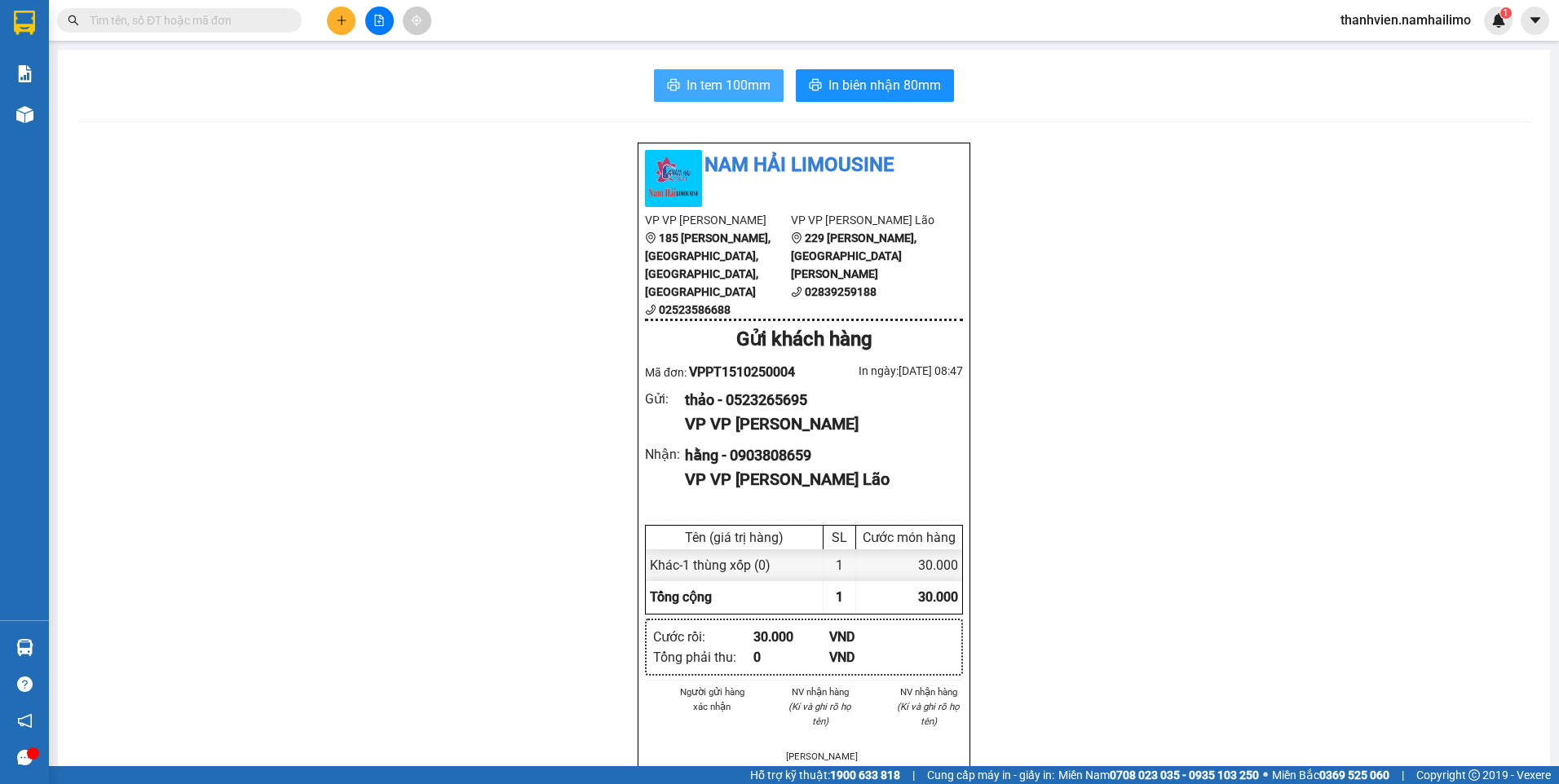
click at [761, 83] on span "In tem 100mm" at bounding box center [729, 85] width 84 height 20
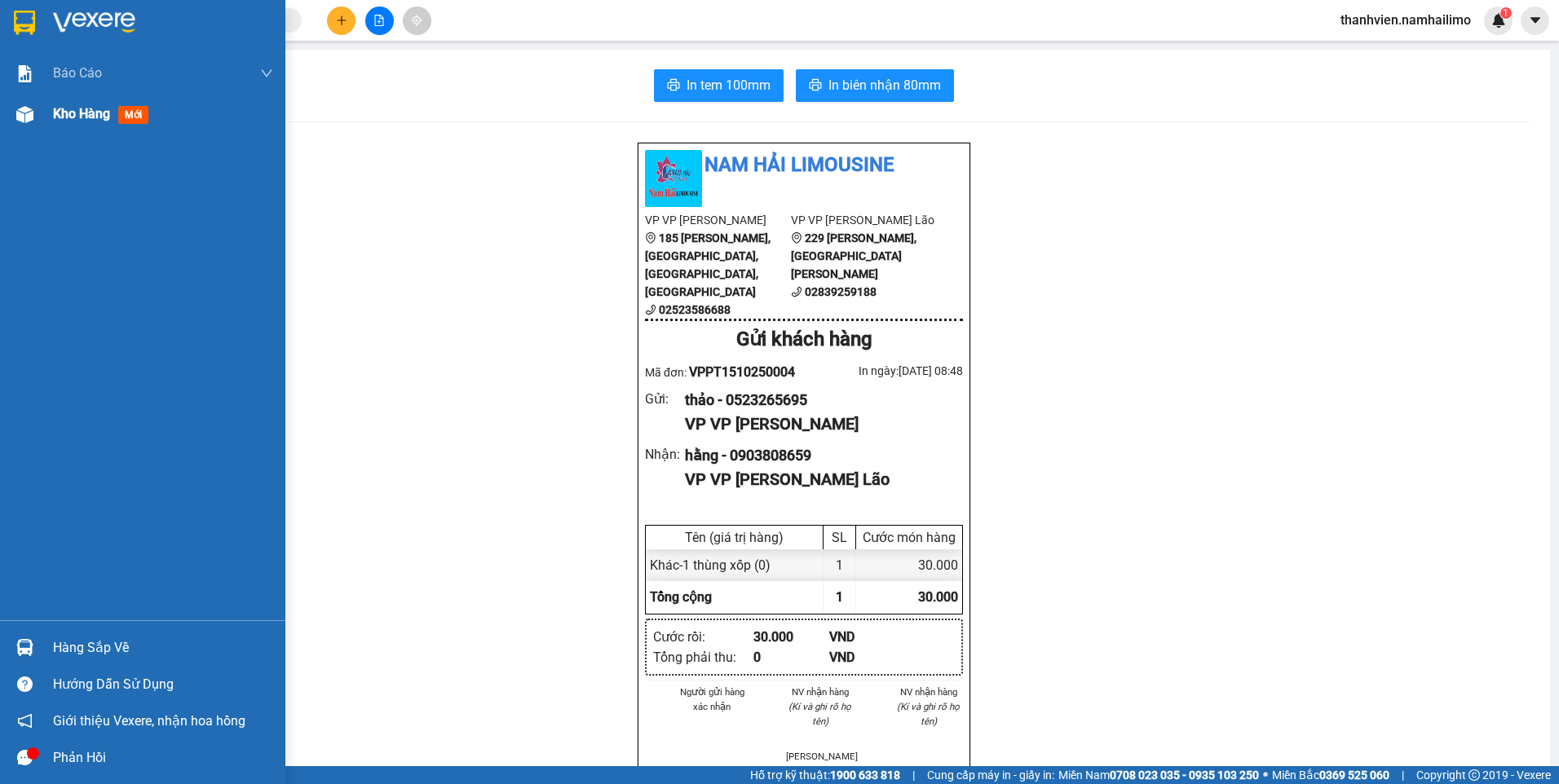
click at [50, 114] on div "Kho hàng mới" at bounding box center [142, 114] width 285 height 40
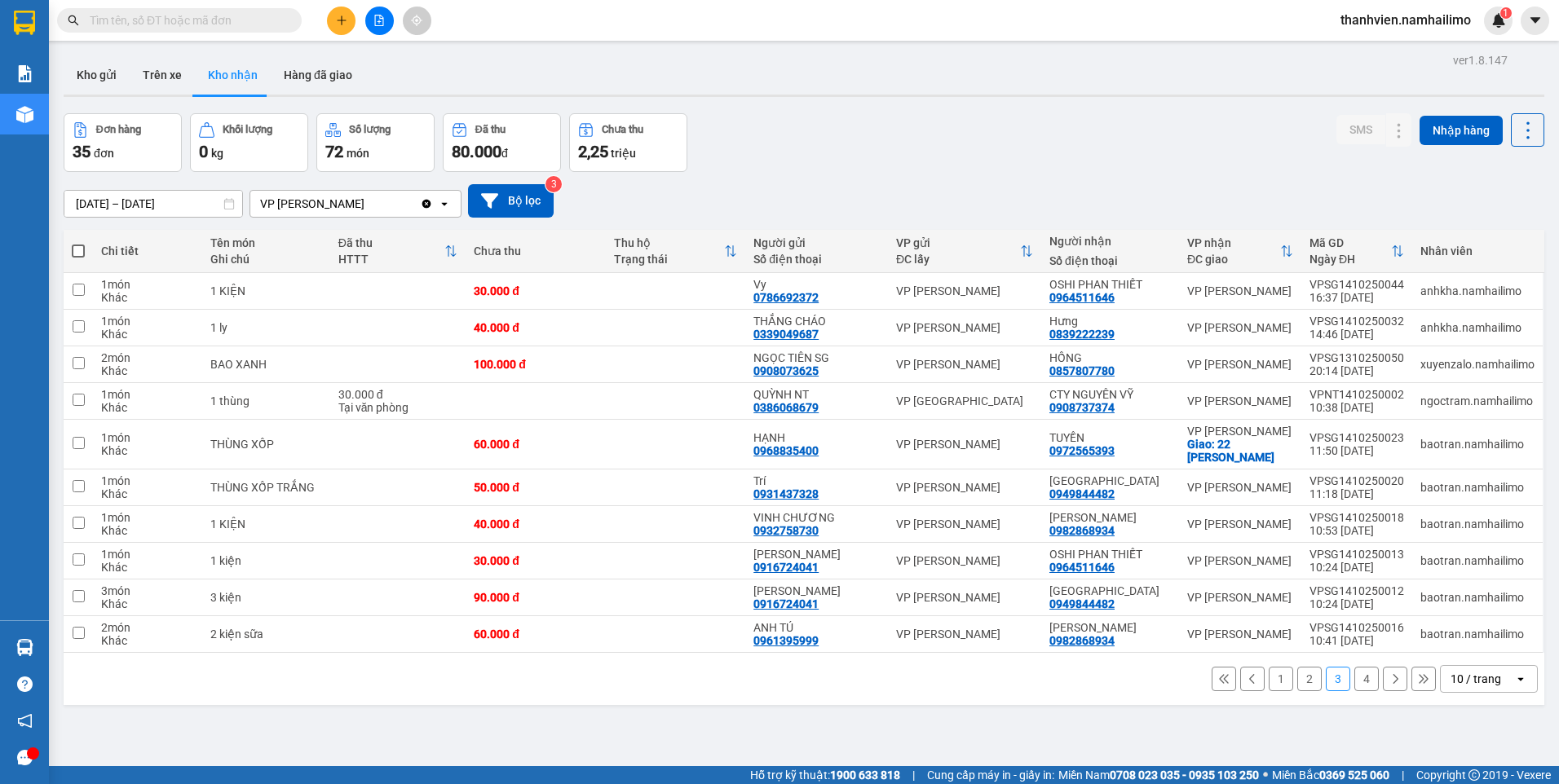
click at [1270, 676] on button "1" at bounding box center [1280, 679] width 25 height 25
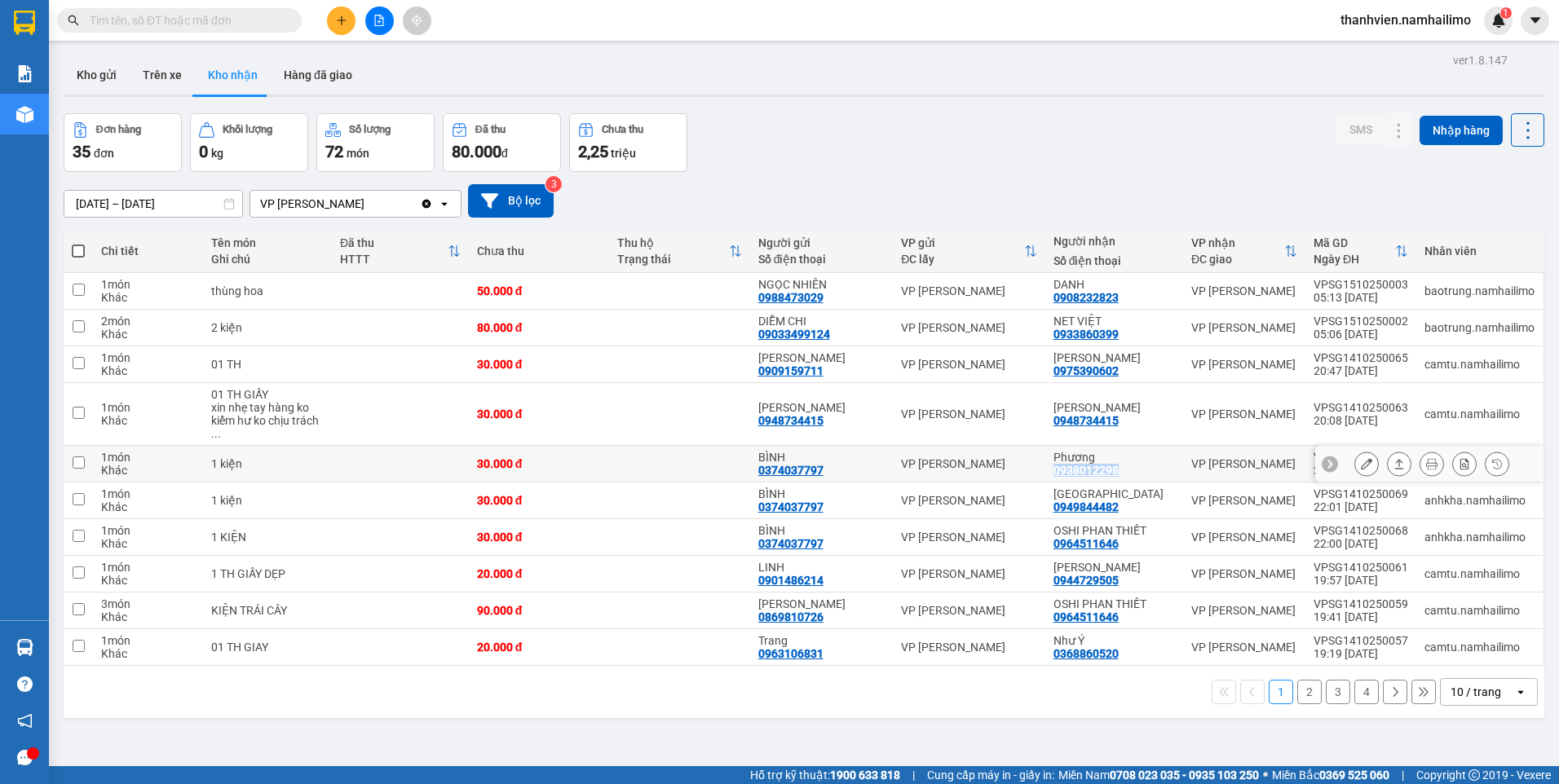
drag, startPoint x: 1064, startPoint y: 457, endPoint x: 1133, endPoint y: 452, distance: 69.2
click at [1133, 452] on div "Phương 0938012298" at bounding box center [1114, 464] width 121 height 26
checkbox input "true"
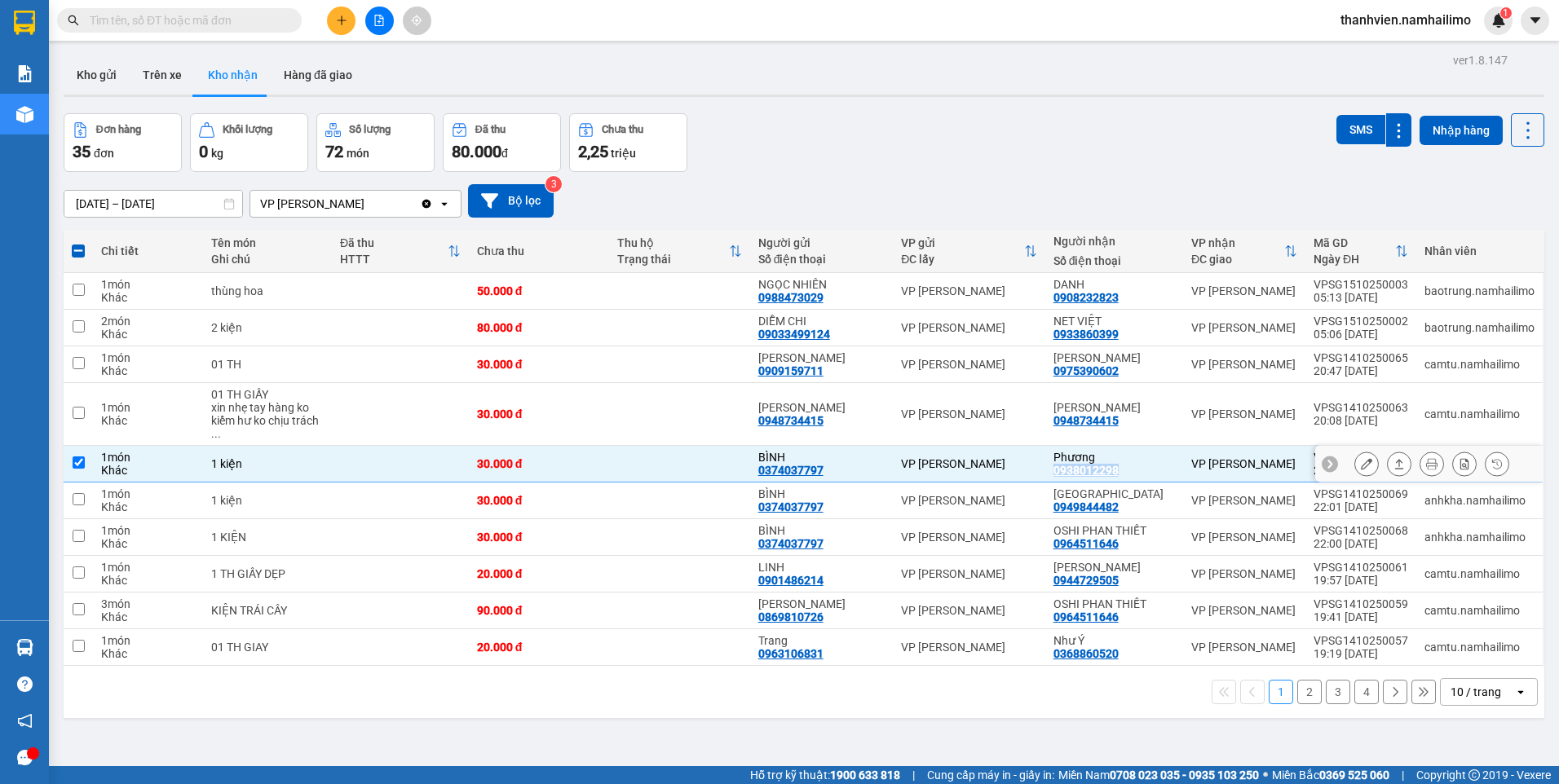
copy div "0938012298"
